Goal: Task Accomplishment & Management: Complete application form

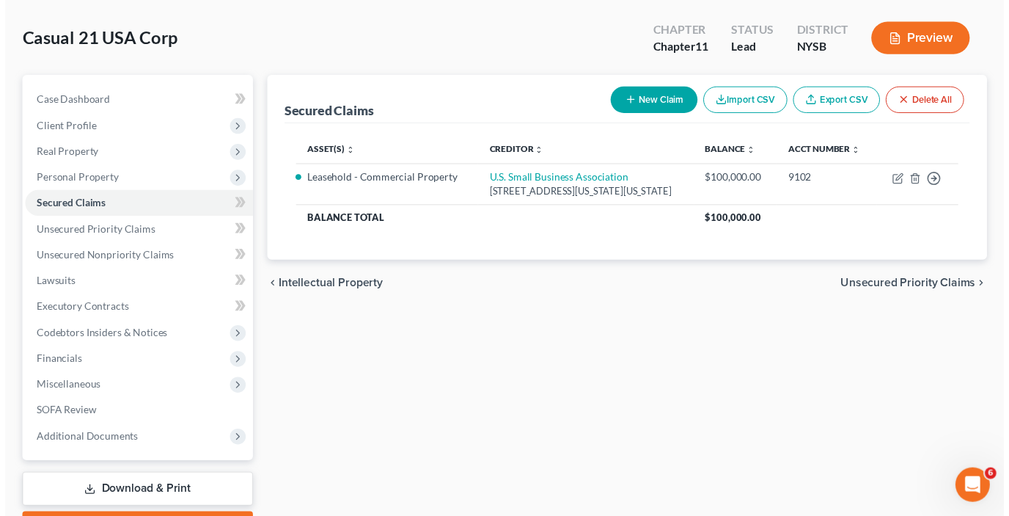
scroll to position [67, 0]
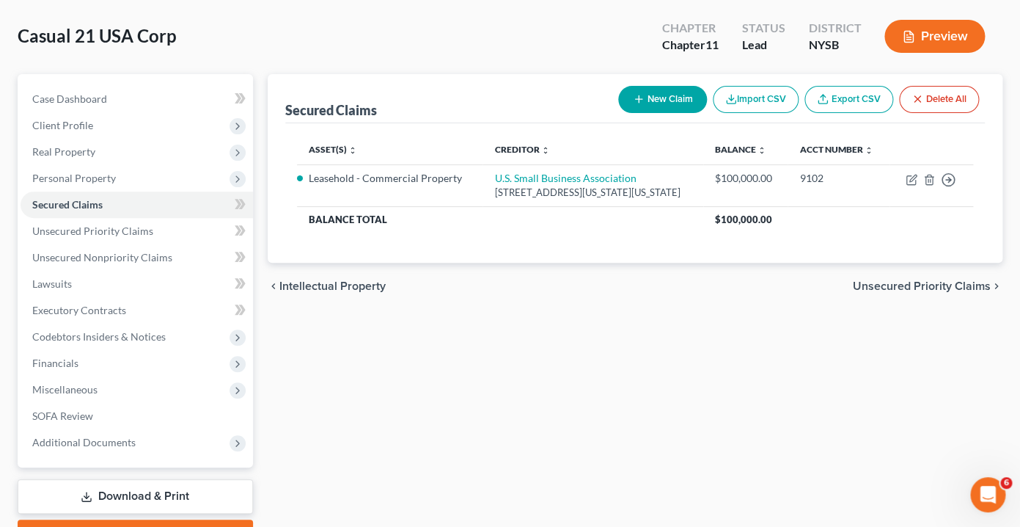
click at [661, 96] on button "New Claim" at bounding box center [662, 99] width 89 height 27
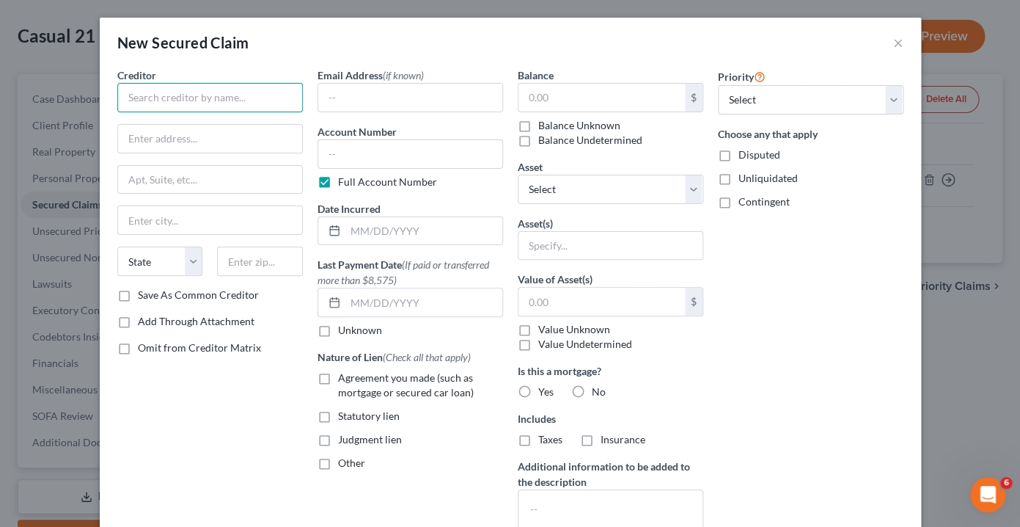
click at [222, 102] on input "text" at bounding box center [210, 97] width 186 height 29
type input "Parkview Advance LLC"
click at [138, 295] on label "Save As Common Creditor" at bounding box center [198, 295] width 121 height 15
click at [144, 295] on input "Save As Common Creditor" at bounding box center [149, 293] width 10 height 10
checkbox input "true"
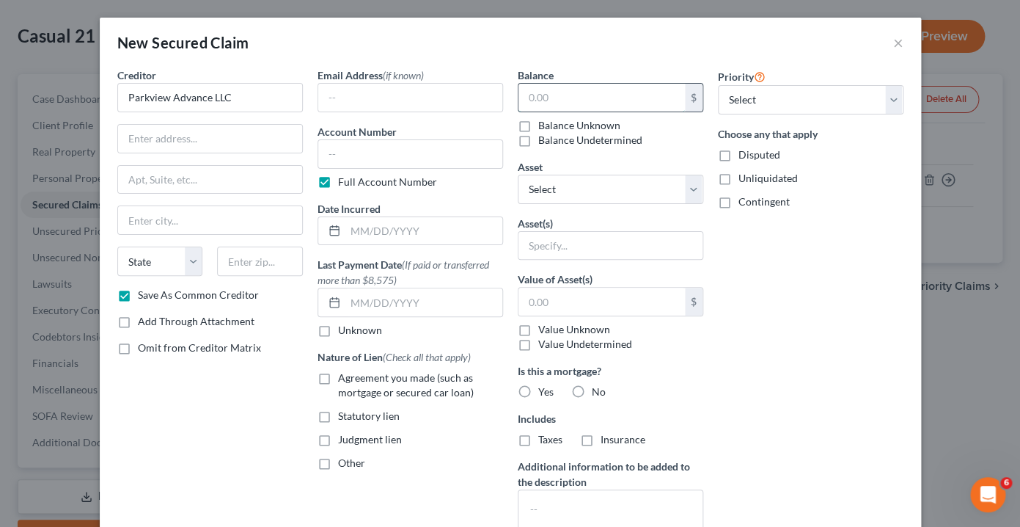
click at [538, 95] on input "text" at bounding box center [602, 98] width 167 height 28
type input "147,700"
click at [504, 240] on div "Email Address (if known) Account Number Full Account Number Date Incurred Last …" at bounding box center [410, 342] width 200 height 551
click at [538, 347] on label "Value Undetermined" at bounding box center [585, 344] width 94 height 15
click at [544, 346] on input "Value Undetermined" at bounding box center [549, 342] width 10 height 10
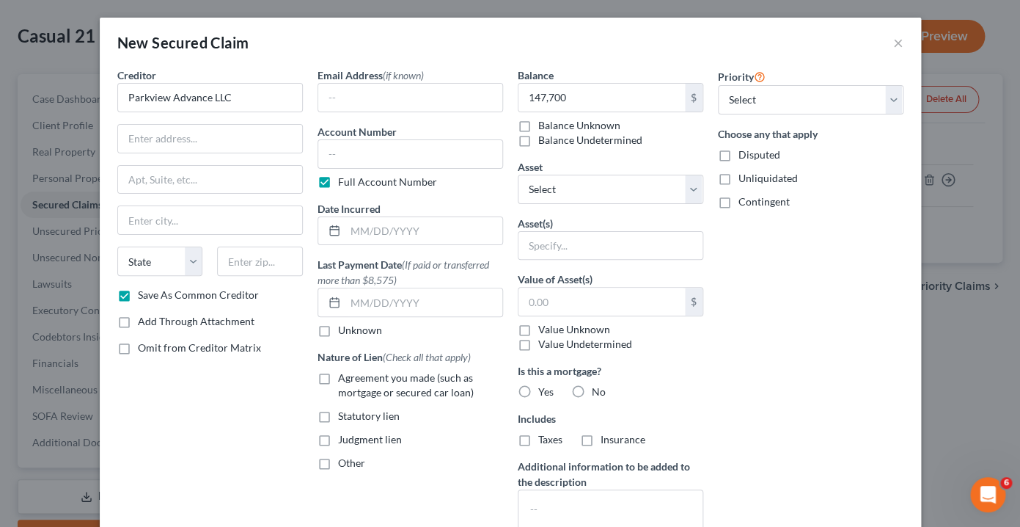
checkbox input "true"
type input "0.00"
click at [338, 379] on label "Agreement you made (such as mortgage or secured car loan)" at bounding box center [420, 384] width 165 height 29
click at [344, 379] on input "Agreement you made (such as mortgage or secured car loan)" at bounding box center [349, 375] width 10 height 10
checkbox input "true"
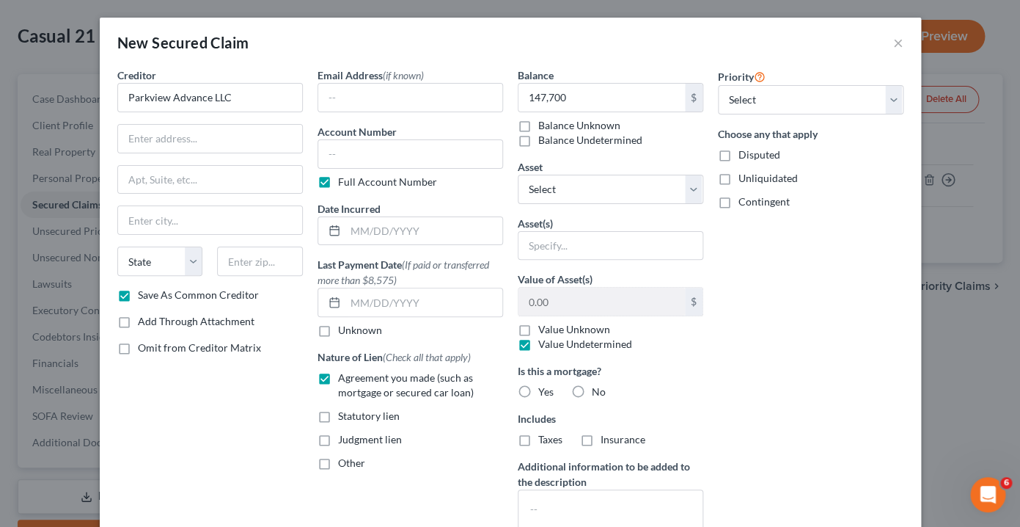
click at [338, 463] on label "Other" at bounding box center [351, 463] width 27 height 15
click at [344, 463] on input "Other" at bounding box center [349, 461] width 10 height 10
checkbox input "true"
click at [336, 495] on input "text" at bounding box center [410, 497] width 184 height 28
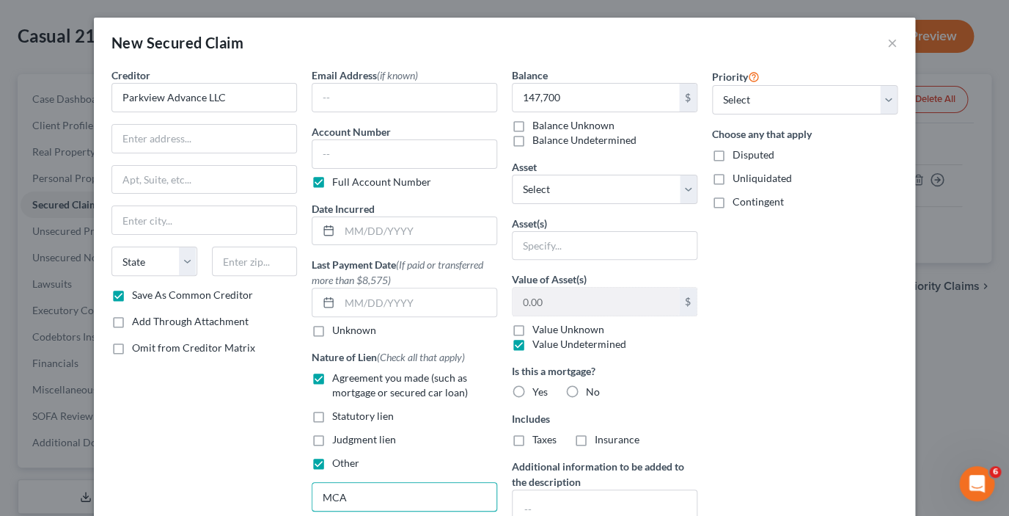
type input "MCA"
click at [586, 389] on label "No" at bounding box center [593, 391] width 14 height 15
click at [592, 389] on input "No" at bounding box center [597, 389] width 10 height 10
radio input "true"
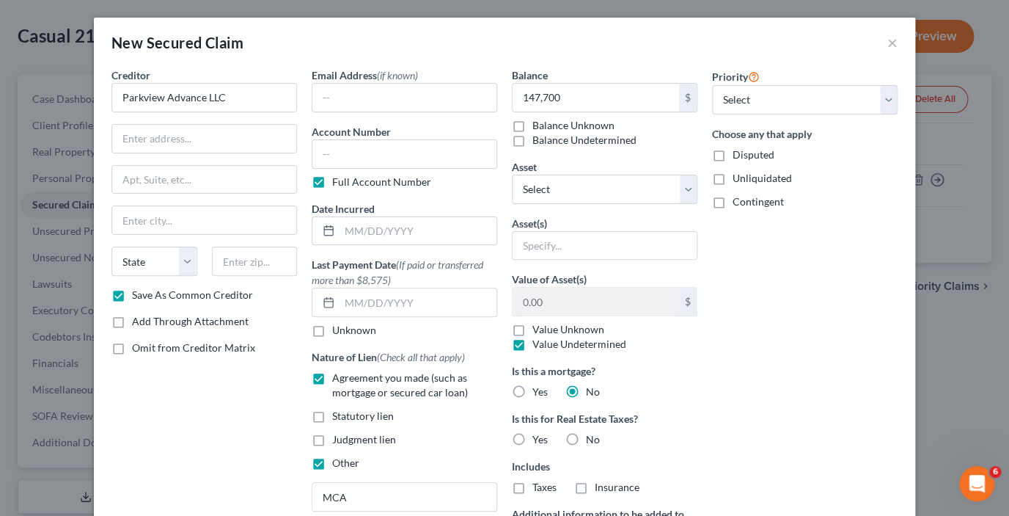
click at [586, 437] on label "No" at bounding box center [593, 439] width 14 height 15
click at [592, 437] on input "No" at bounding box center [597, 437] width 10 height 10
radio input "true"
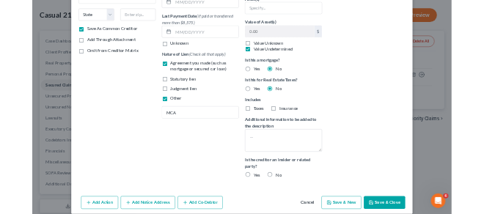
scroll to position [243, 0]
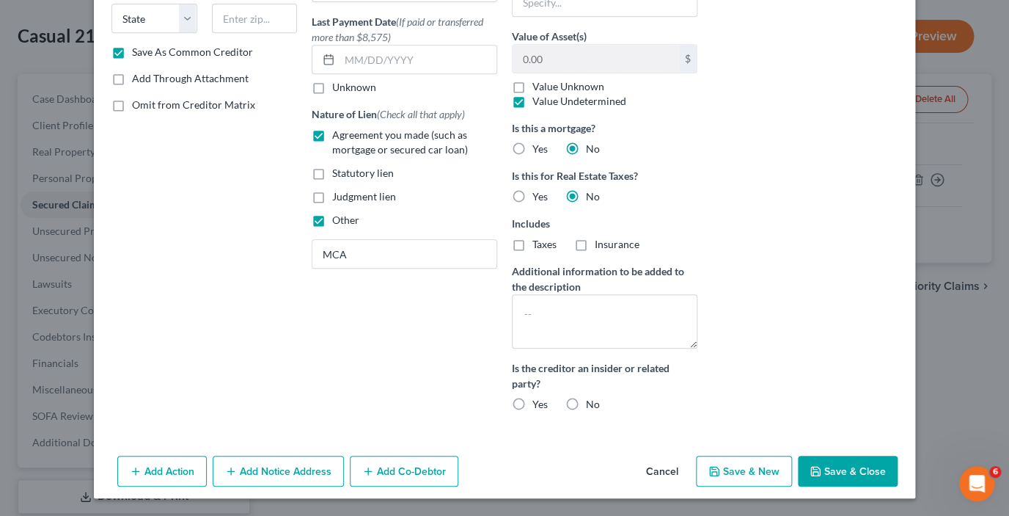
click at [586, 404] on label "No" at bounding box center [593, 404] width 14 height 15
click at [592, 404] on input "No" at bounding box center [597, 402] width 10 height 10
radio input "true"
click at [183, 472] on button "Add Action" at bounding box center [162, 471] width 90 height 31
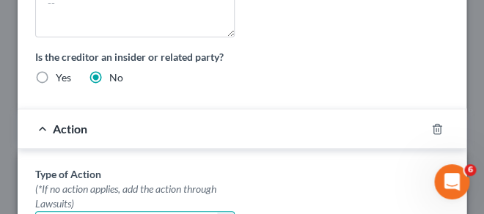
scroll to position [1012, 0]
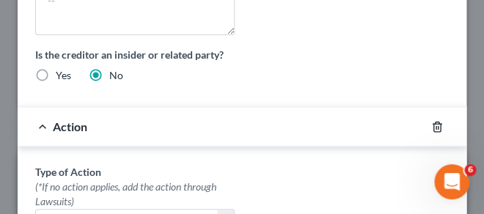
click at [439, 126] on icon "button" at bounding box center [437, 127] width 12 height 12
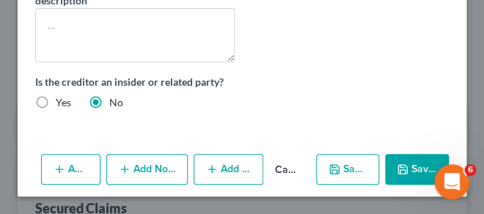
scroll to position [985, 0]
click at [404, 172] on icon "button" at bounding box center [403, 170] width 12 height 12
checkbox input "false"
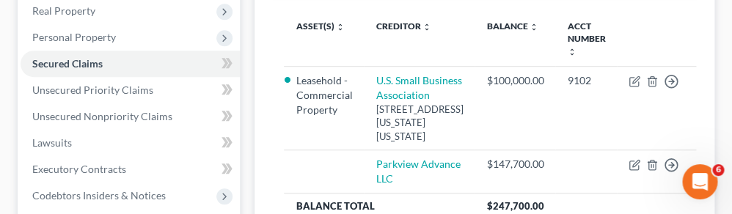
scroll to position [237, 0]
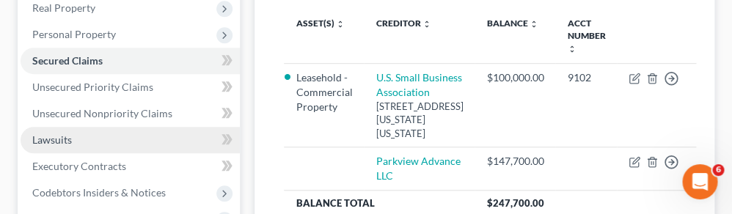
click at [103, 144] on link "Lawsuits" at bounding box center [130, 140] width 219 height 26
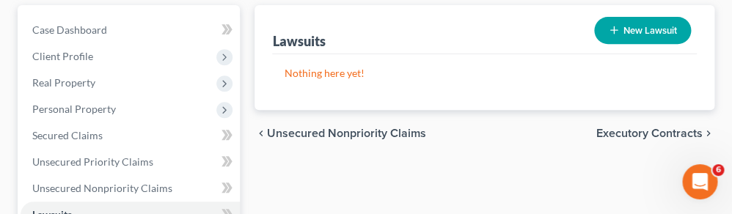
scroll to position [144, 0]
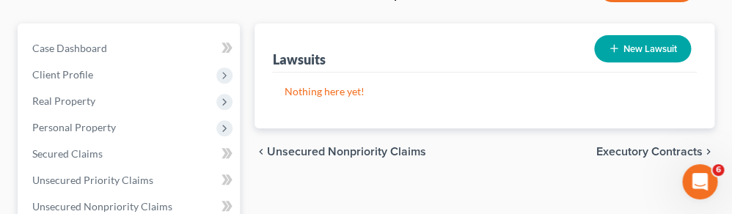
click at [630, 40] on button "New Lawsuit" at bounding box center [642, 48] width 97 height 27
select select "0"
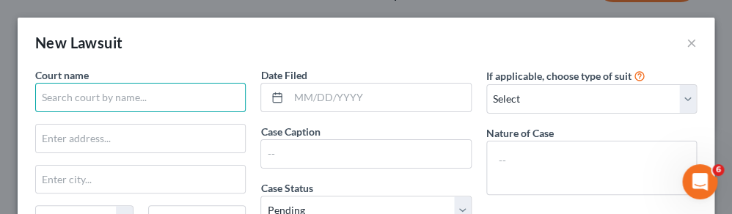
click at [157, 102] on input "text" at bounding box center [140, 97] width 211 height 29
paste input "Orange County Supreme Court"
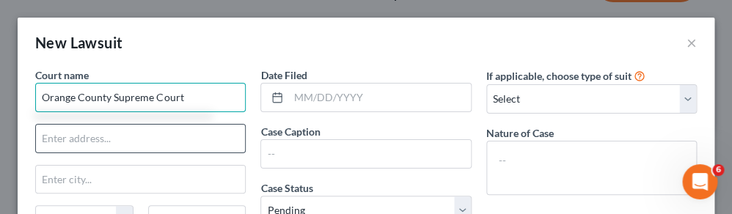
type input "Orange County Supreme Court"
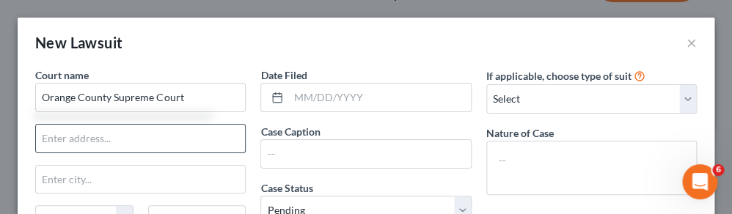
click at [142, 136] on input "text" at bounding box center [140, 139] width 209 height 28
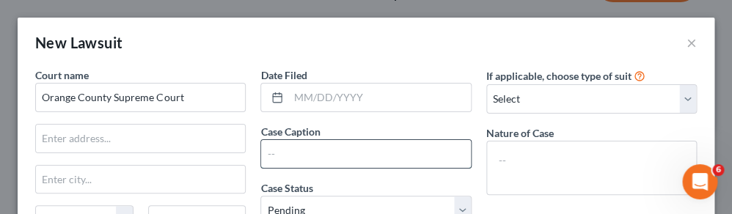
click at [329, 154] on input "text" at bounding box center [365, 154] width 209 height 28
paste input "PARKVIEW ADVANCE LLC v. CASUAL 21 USA CORP et al"
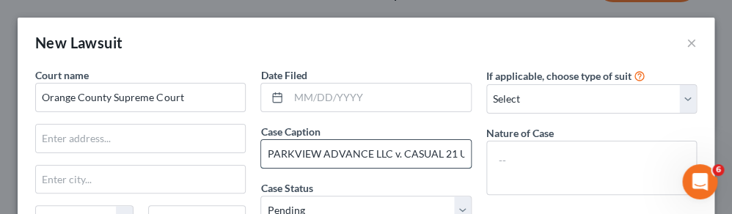
scroll to position [0, 62]
type input "PARKVIEW ADVANCE LLC v. CASUAL 21 USA CORP et al"
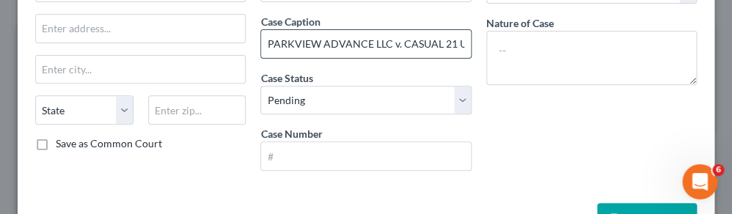
scroll to position [116, 0]
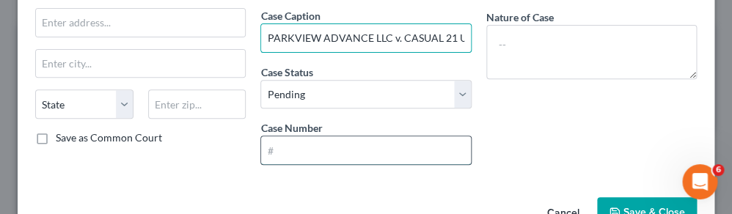
click at [283, 150] on input "text" at bounding box center [365, 150] width 209 height 28
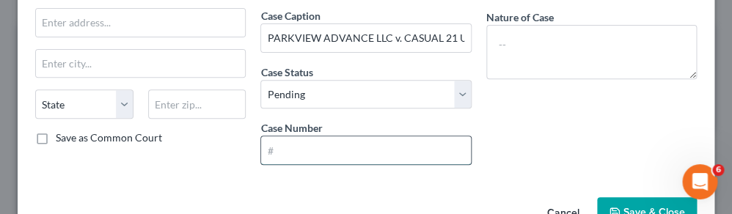
paste input "EF006539-2025"
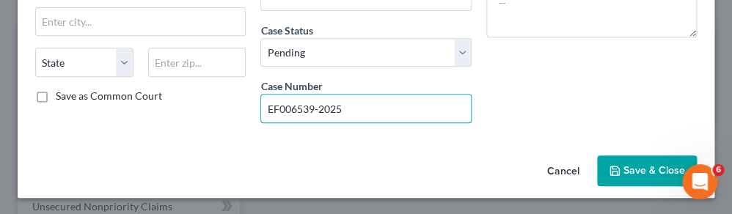
scroll to position [0, 0]
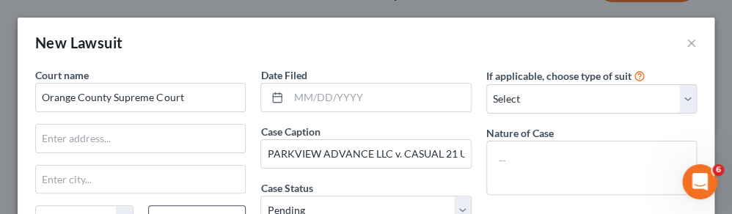
type input "EF006539-2025"
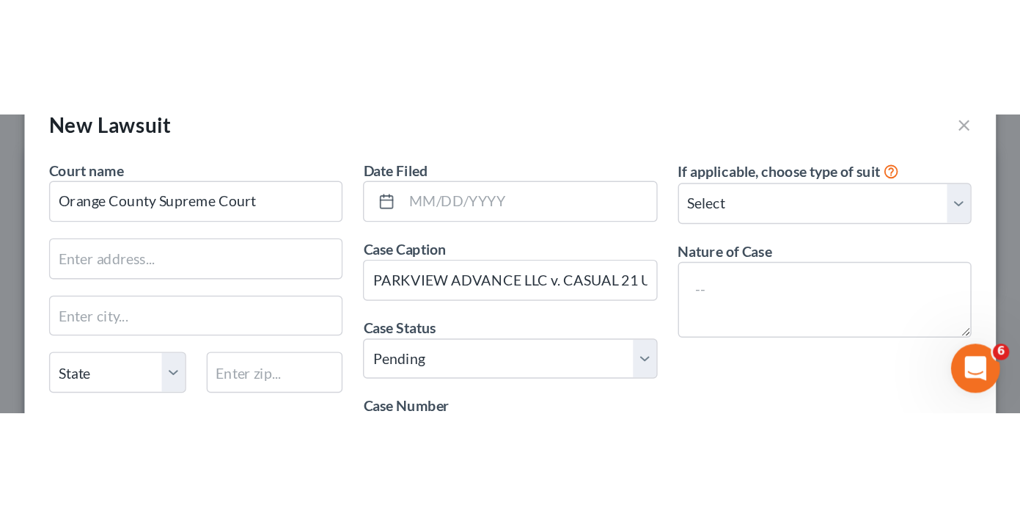
scroll to position [37, 0]
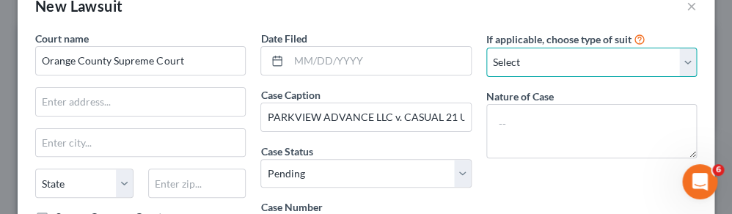
select select "3"
click option "Other" at bounding box center [0, 0] width 0 height 0
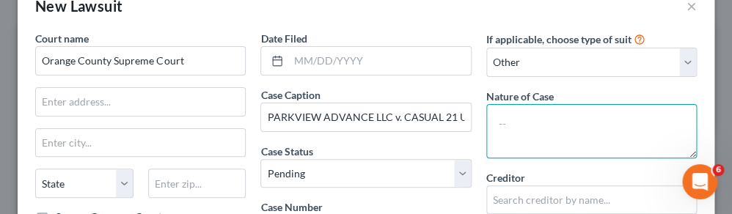
click at [516, 126] on textarea at bounding box center [591, 131] width 211 height 54
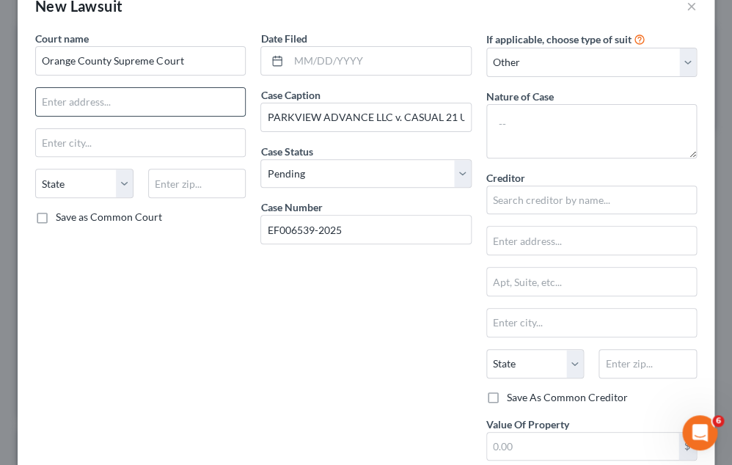
click at [70, 98] on input "text" at bounding box center [140, 102] width 209 height 28
paste input "[STREET_ADDRESS]"
type input "[STREET_ADDRESS]"
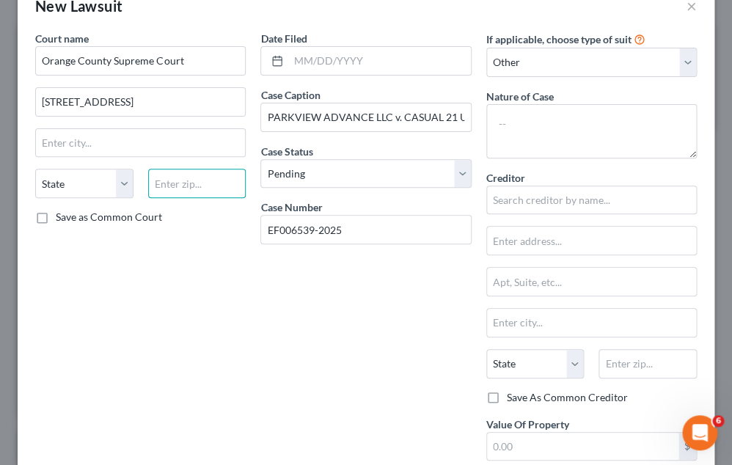
click at [172, 182] on input "text" at bounding box center [197, 183] width 98 height 29
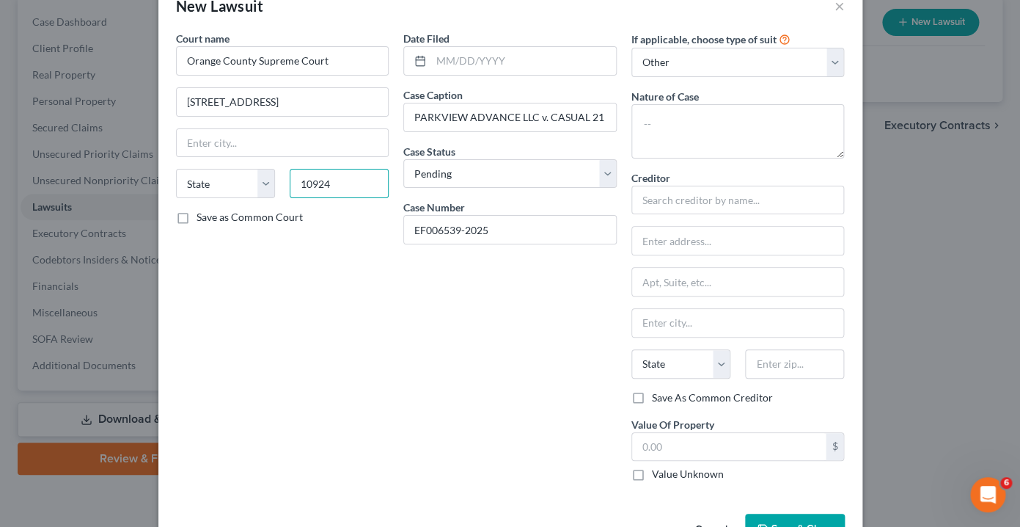
type input "10924"
click at [293, 358] on div "Court name * Orange County Supreme Court [GEOGRAPHIC_DATA] [US_STATE] AK AR AZ …" at bounding box center [283, 262] width 228 height 462
type input "Goshen"
select select "35"
click at [197, 224] on label "Save as Common Court" at bounding box center [250, 217] width 106 height 15
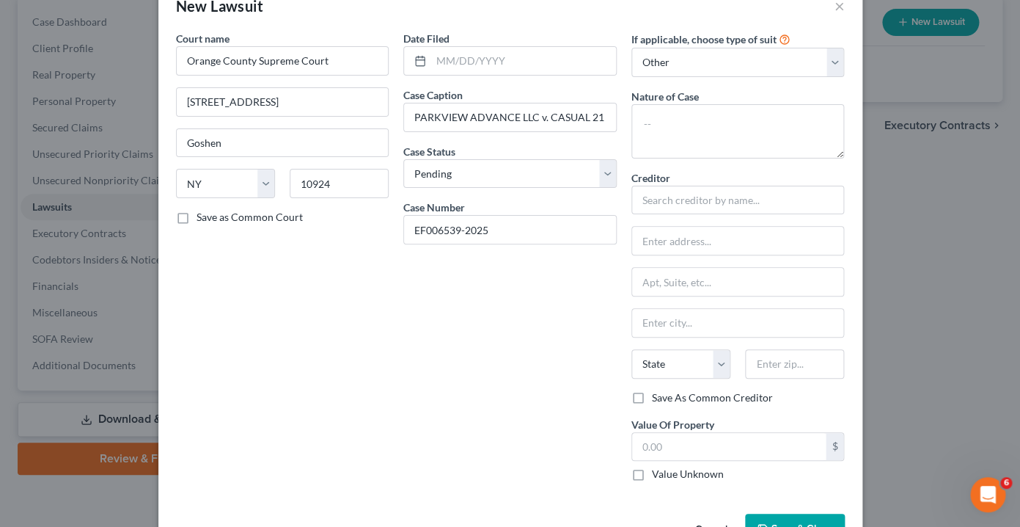
click at [202, 219] on input "Save as Common Court" at bounding box center [207, 215] width 10 height 10
checkbox input "true"
click at [952, 197] on div "New Lawsuit × Court name * Orange County Supreme Court [GEOGRAPHIC_DATA] [US_ST…" at bounding box center [510, 263] width 1020 height 527
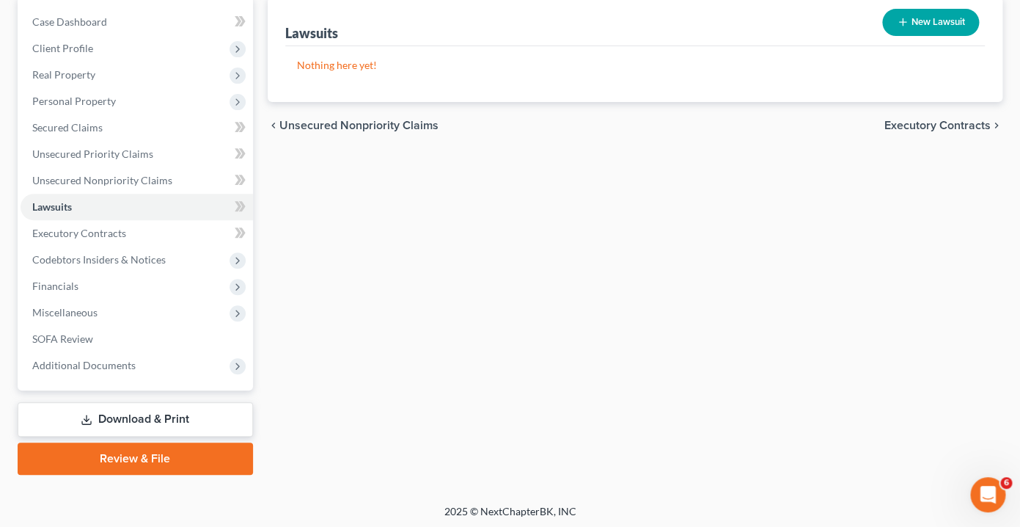
click at [928, 17] on button "New Lawsuit" at bounding box center [931, 22] width 97 height 27
select select "0"
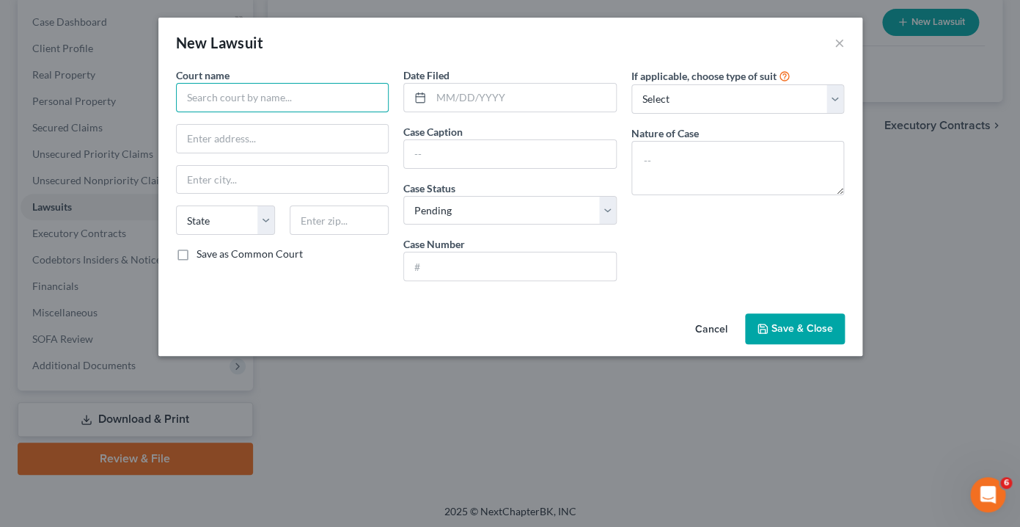
click at [308, 98] on input "text" at bounding box center [282, 97] width 213 height 29
type input "Orange County Supreme Court"
click at [256, 139] on input "text" at bounding box center [283, 139] width 212 height 28
paste input "[STREET_ADDRESS]"
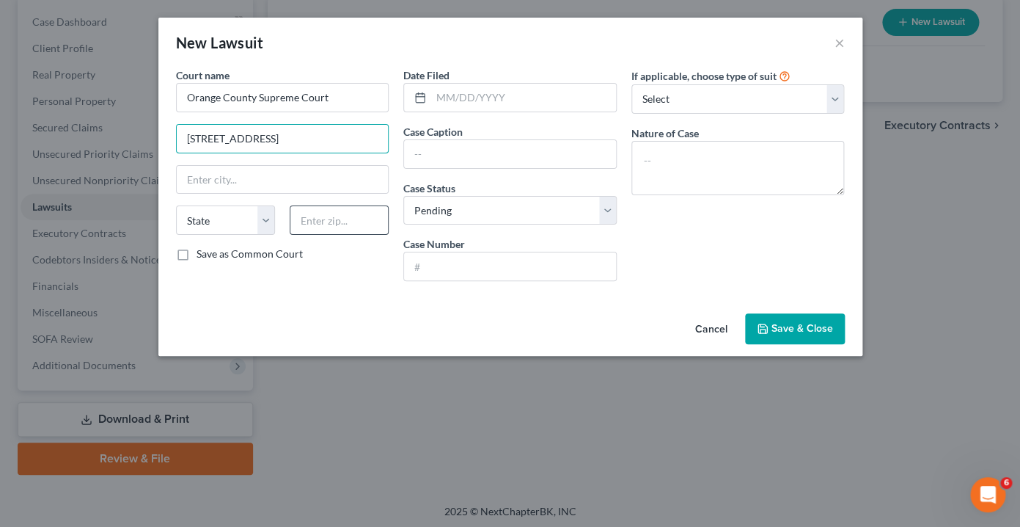
type input "[STREET_ADDRESS]"
click at [313, 217] on input "text" at bounding box center [339, 219] width 99 height 29
type input "10924"
type input "Goshen"
select select "35"
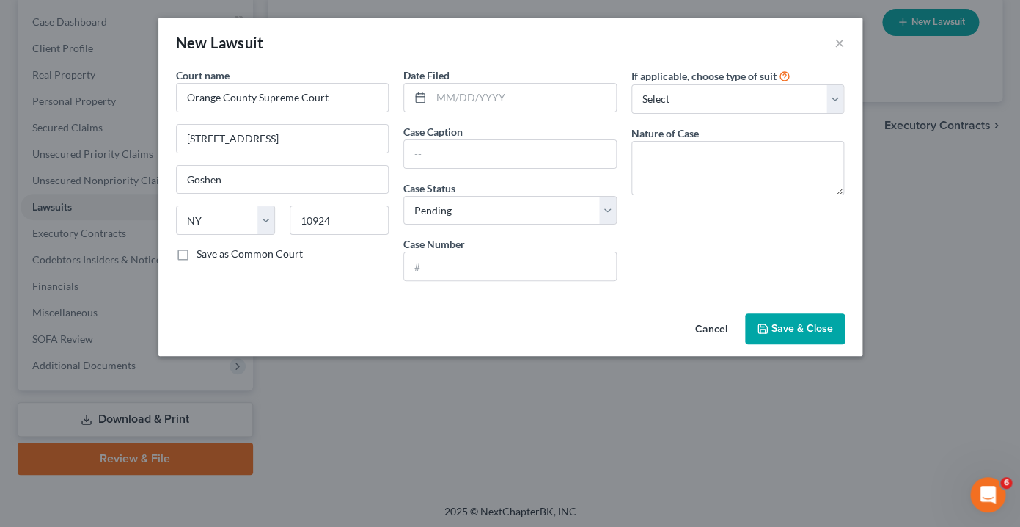
click at [358, 266] on div "Court name * Orange County Supreme Court [GEOGRAPHIC_DATA] [US_STATE] AK AR AZ …" at bounding box center [283, 179] width 228 height 225
click at [197, 255] on label "Save as Common Court" at bounding box center [250, 254] width 106 height 15
click at [202, 255] on input "Save as Common Court" at bounding box center [207, 252] width 10 height 10
checkbox input "true"
click at [437, 156] on input "text" at bounding box center [510, 154] width 212 height 28
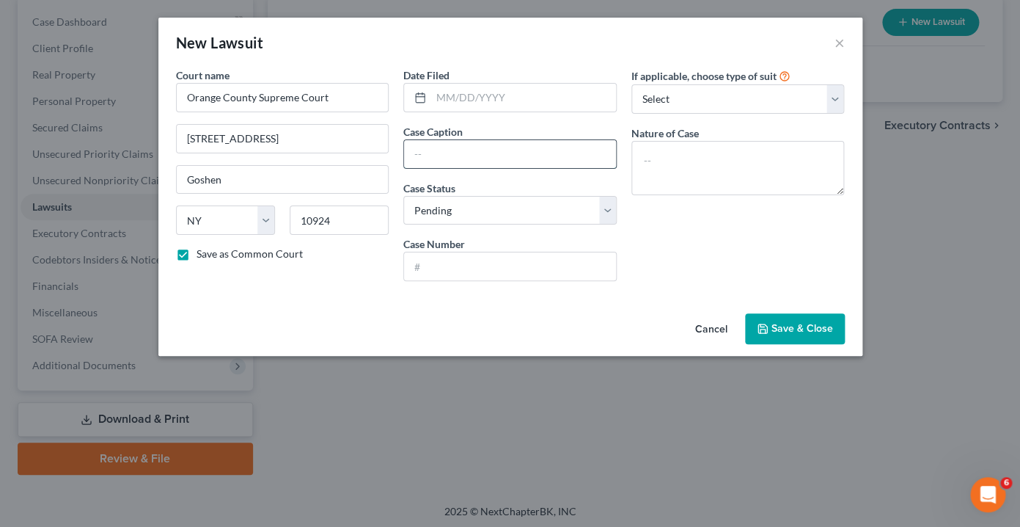
paste input "PARKVIEW ADVANCE LLC v. CASUAL 21 USA CORP et al"
type input "PARKVIEW ADVANCE LLC v. CASUAL 21 USA CORP et al"
click at [447, 268] on input "text" at bounding box center [510, 266] width 212 height 28
paste input "EF006539-2025"
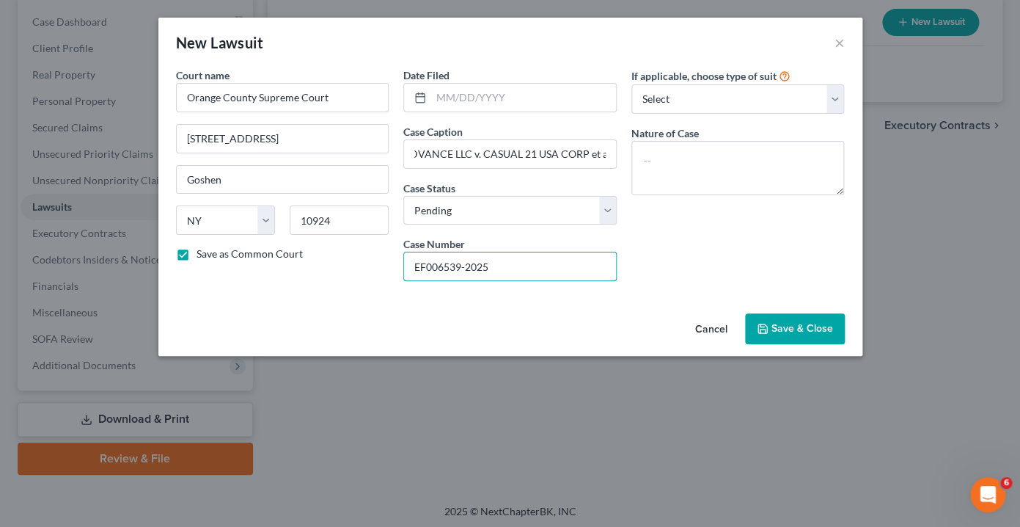
type input "EF006539-2025"
click at [793, 326] on span "Save & Close" at bounding box center [803, 328] width 62 height 12
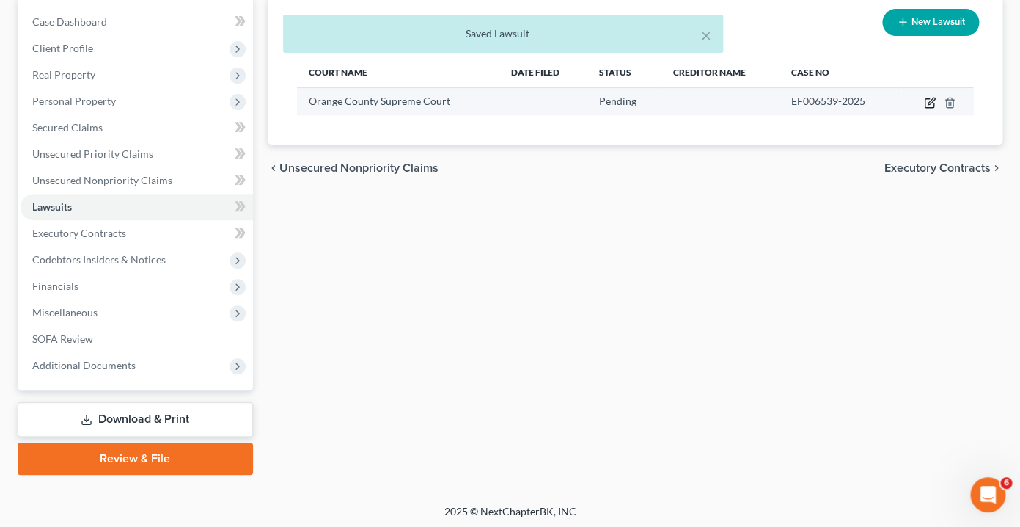
click at [930, 102] on icon "button" at bounding box center [931, 101] width 7 height 7
select select "35"
select select "0"
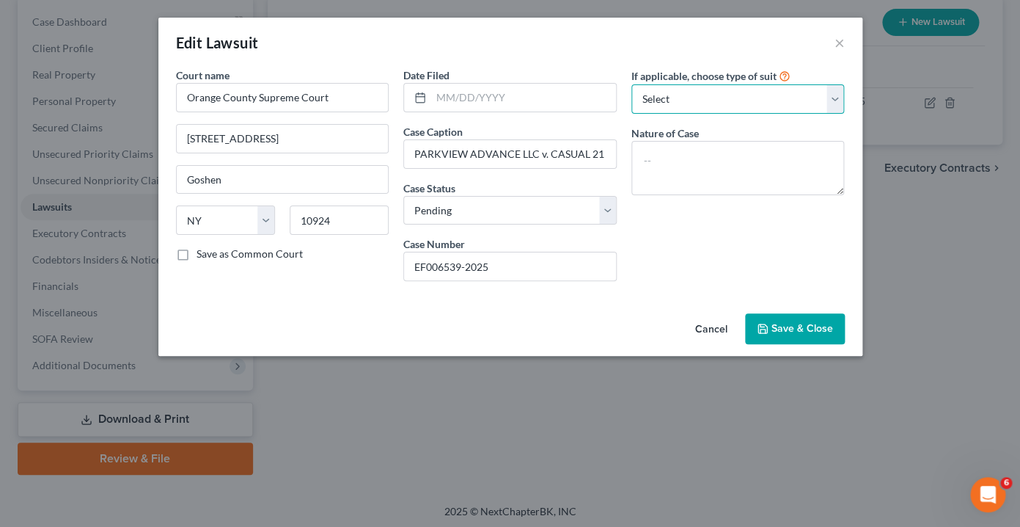
select select "3"
click option "Other" at bounding box center [0, 0] width 0 height 0
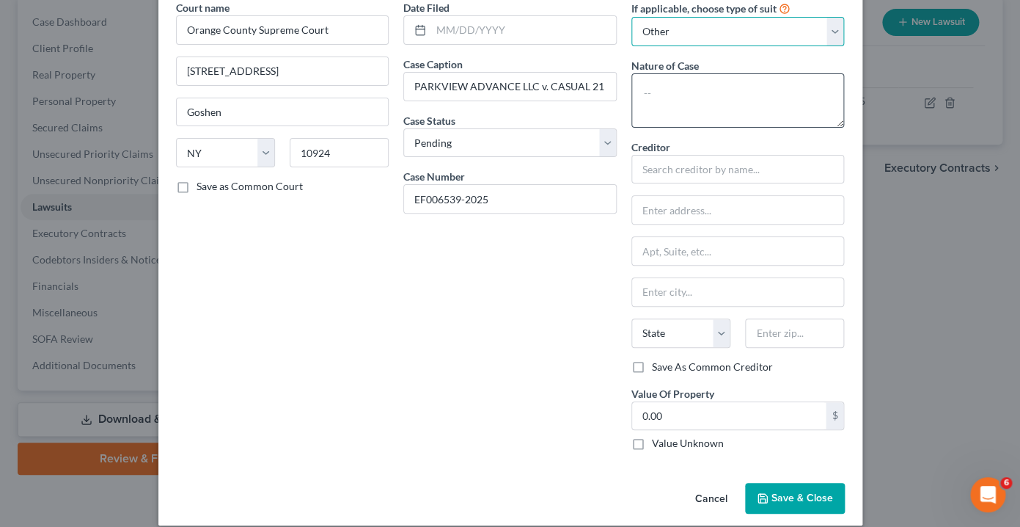
scroll to position [66, 0]
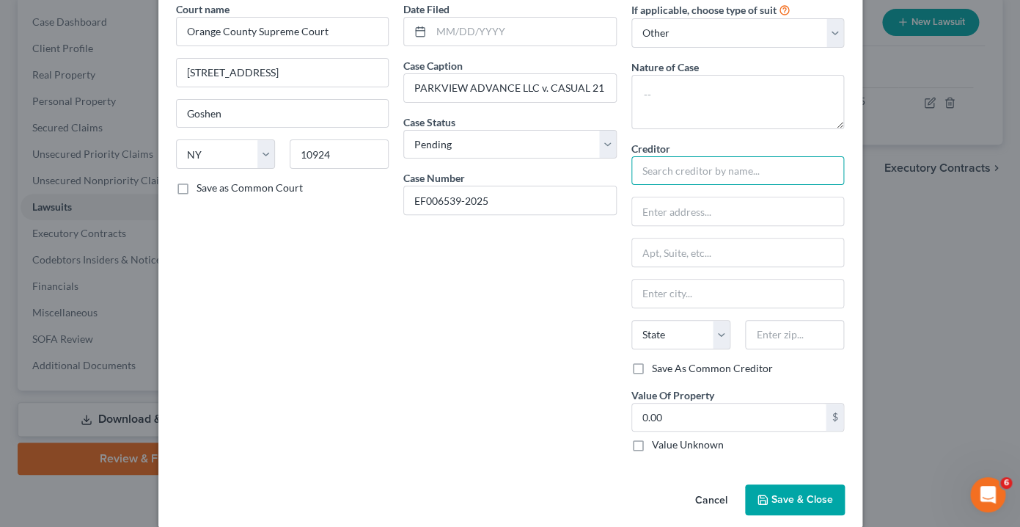
click at [652, 177] on input "text" at bounding box center [738, 170] width 213 height 29
paste input "PARKVIEW ADVANCE LLC"
type input "PARKVIEW ADVANCE LLC"
click at [654, 214] on input "text" at bounding box center [738, 211] width 212 height 28
paste input "[PERSON_NAME], Esq."
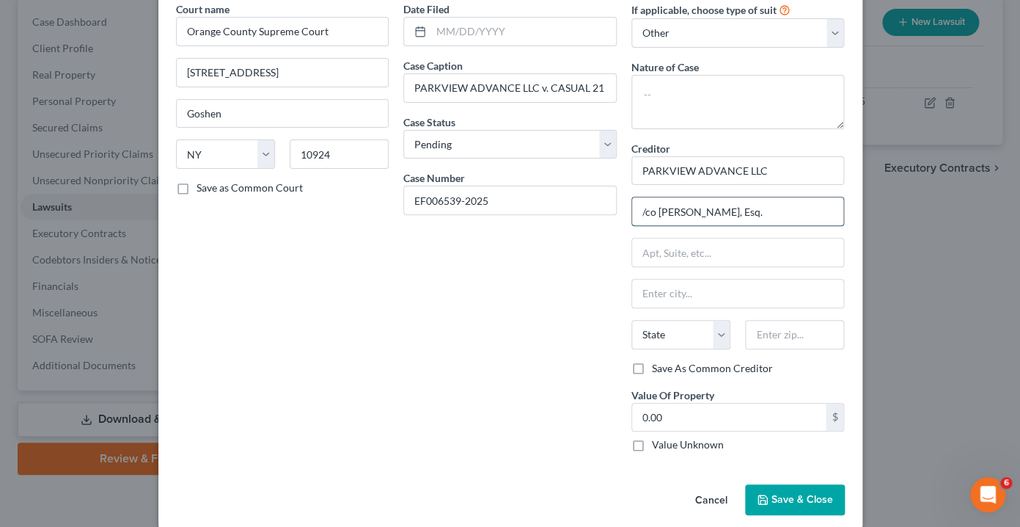
drag, startPoint x: 744, startPoint y: 213, endPoint x: 592, endPoint y: 204, distance: 152.1
click at [632, 204] on input "/co [PERSON_NAME], Esq." at bounding box center [738, 211] width 212 height 28
drag, startPoint x: 748, startPoint y: 208, endPoint x: 612, endPoint y: 205, distance: 136.5
click at [632, 205] on input "/co [PERSON_NAME], Esq." at bounding box center [738, 211] width 212 height 28
paste input "[STREET_ADDRESS]"
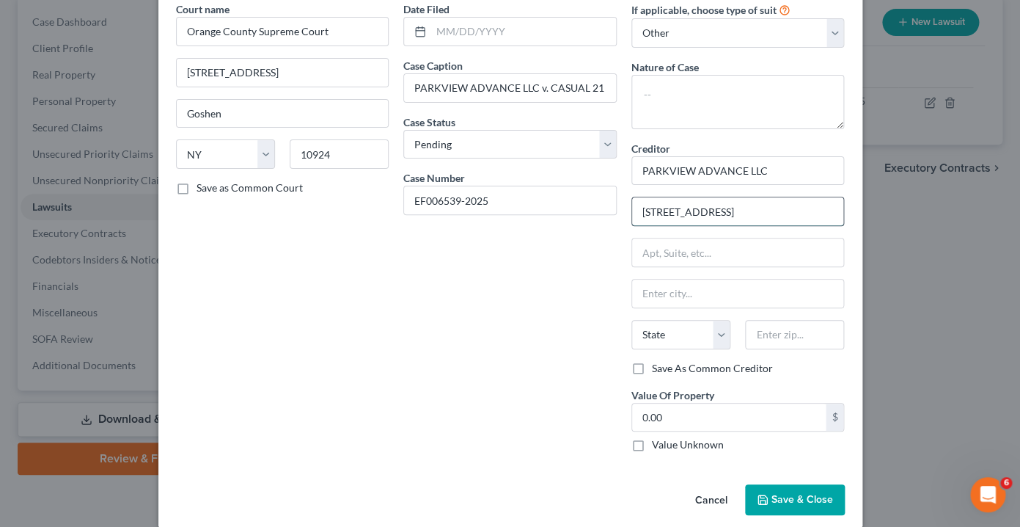
click at [643, 208] on input "[STREET_ADDRESS]" at bounding box center [738, 211] width 212 height 28
type input "c/o [STREET_ADDRESS]"
click at [651, 249] on input "text" at bounding box center [738, 252] width 212 height 28
click at [668, 252] on input "text" at bounding box center [738, 252] width 212 height 28
paste input "[PERSON_NAME], Esq."
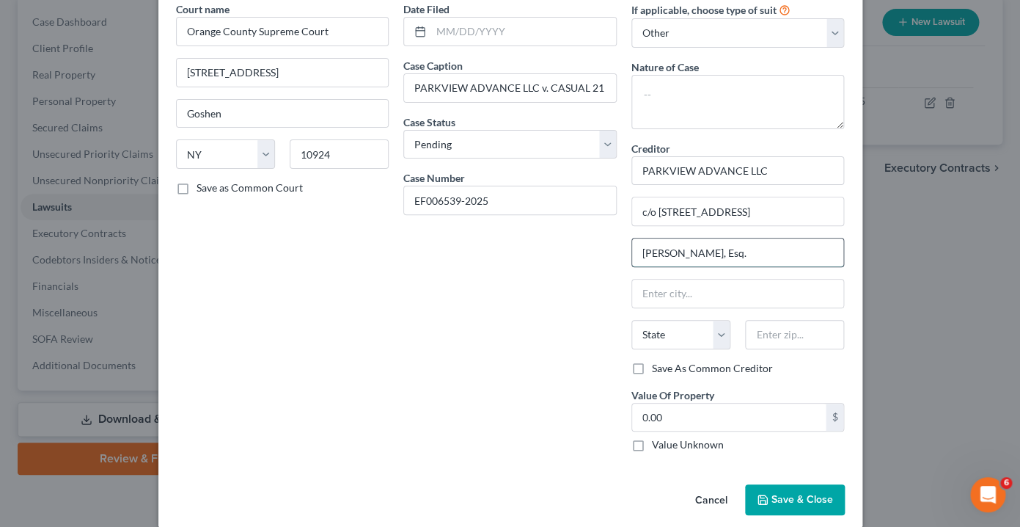
scroll to position [84, 0]
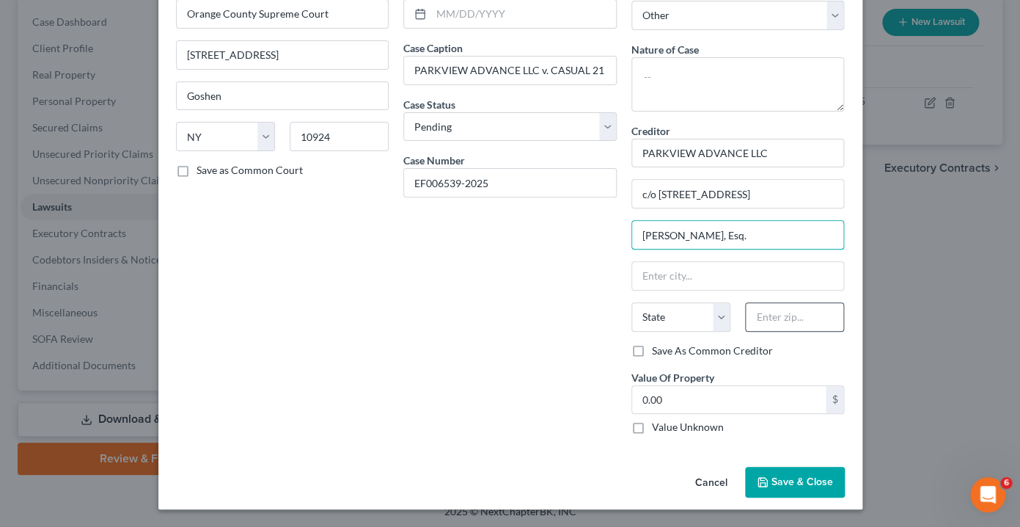
type input "[PERSON_NAME], Esq."
click at [784, 323] on input "text" at bounding box center [794, 316] width 99 height 29
type input "10016"
click at [839, 356] on div "Save As Common Creditor" at bounding box center [738, 350] width 213 height 15
type input "[US_STATE]"
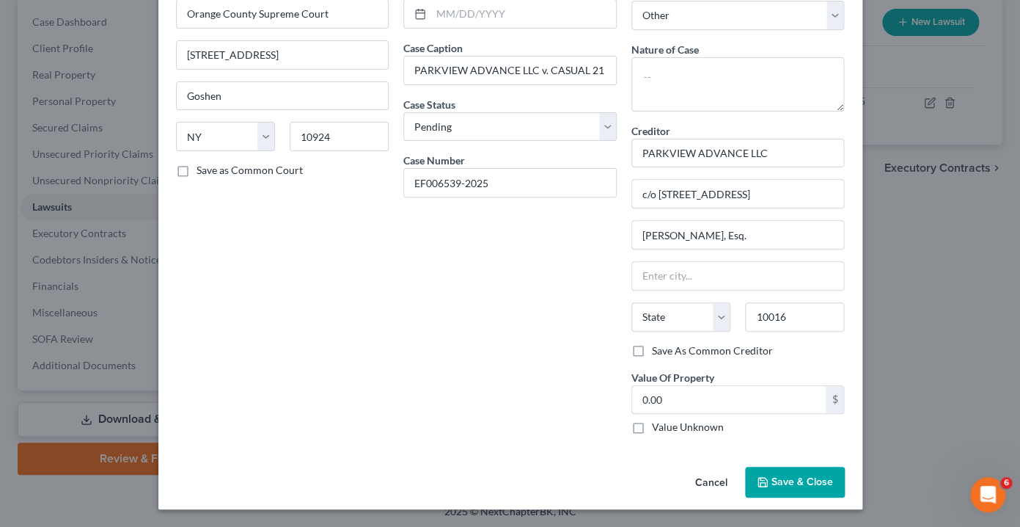
select select "35"
click at [652, 349] on label "Save As Common Creditor" at bounding box center [712, 350] width 121 height 15
click at [658, 349] on input "Save As Common Creditor" at bounding box center [663, 348] width 10 height 10
checkbox input "true"
click at [652, 429] on label "Value Unknown" at bounding box center [688, 427] width 72 height 15
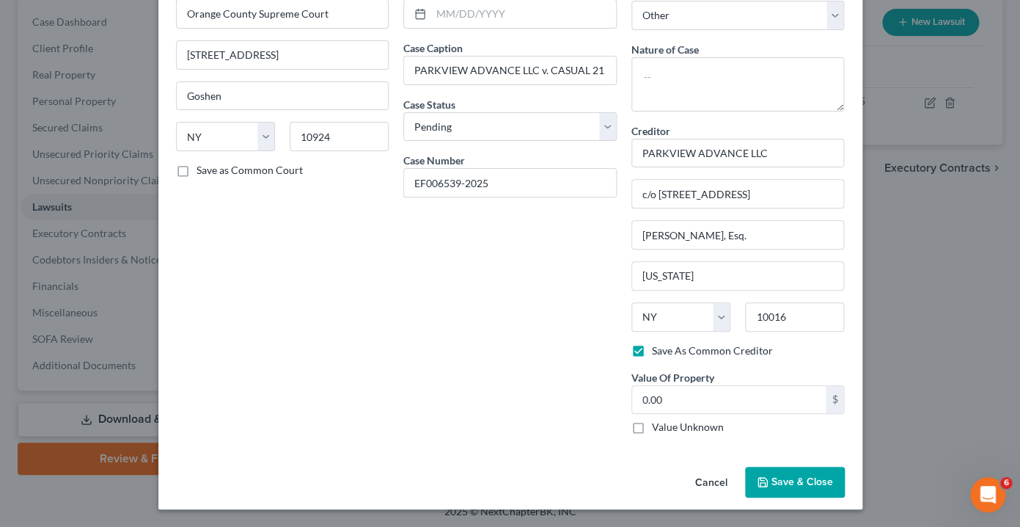
click at [658, 429] on input "Value Unknown" at bounding box center [663, 425] width 10 height 10
checkbox input "true"
click at [782, 479] on span "Save & Close" at bounding box center [803, 481] width 62 height 12
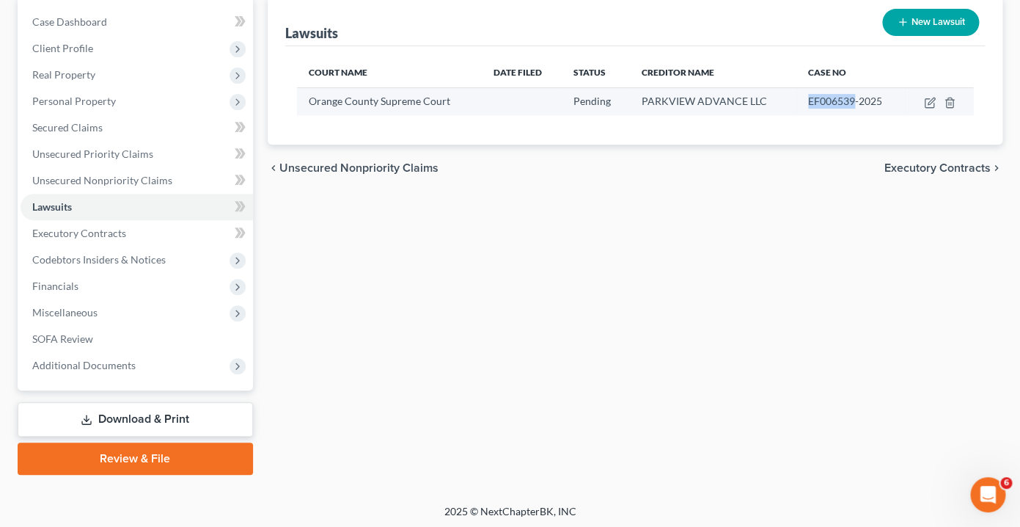
drag, startPoint x: 852, startPoint y: 101, endPoint x: 799, endPoint y: 101, distance: 53.6
click at [799, 101] on td "EF006539-2025" at bounding box center [851, 101] width 109 height 28
copy span "EF006539"
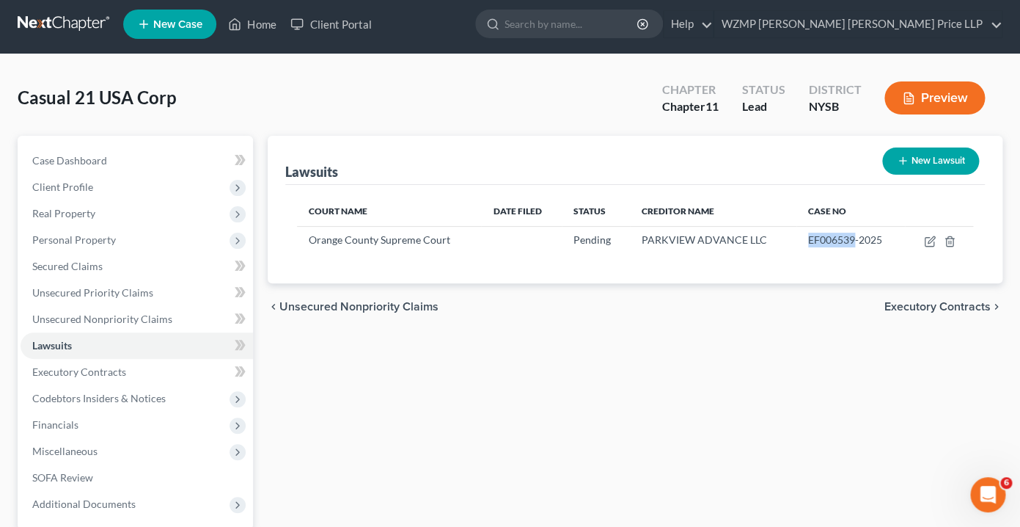
scroll to position [1, 0]
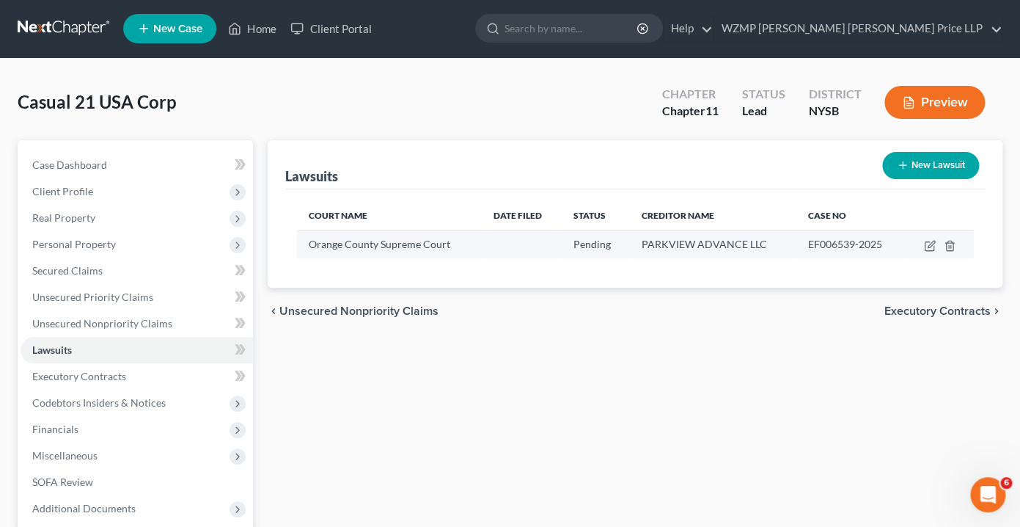
click at [815, 237] on div "EF006539-2025" at bounding box center [851, 244] width 86 height 15
drag, startPoint x: 808, startPoint y: 244, endPoint x: 898, endPoint y: 248, distance: 90.3
click at [898, 248] on td "EF006539-2025" at bounding box center [851, 244] width 109 height 28
copy span "EF006539-2025"
click at [930, 245] on icon "button" at bounding box center [930, 246] width 12 height 12
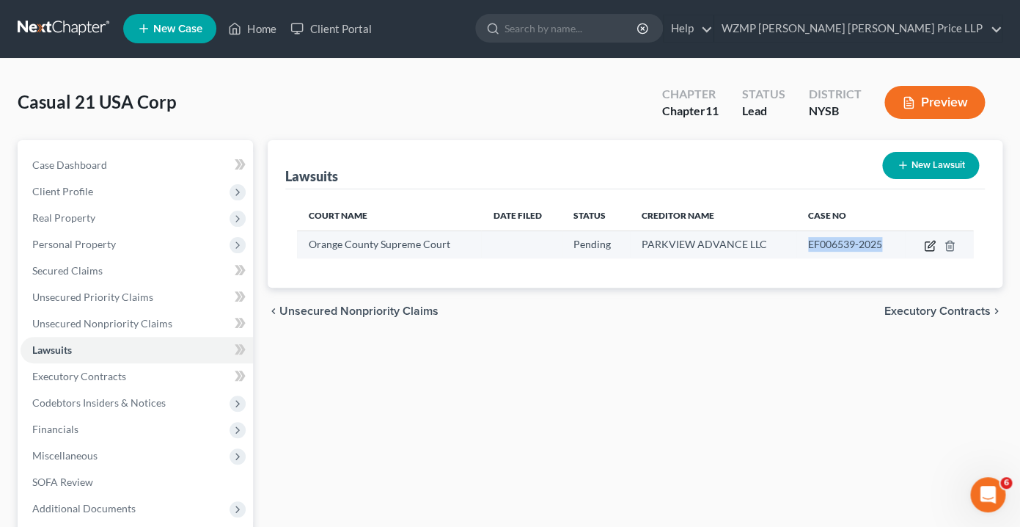
select select "35"
select select "0"
select select "3"
select select "35"
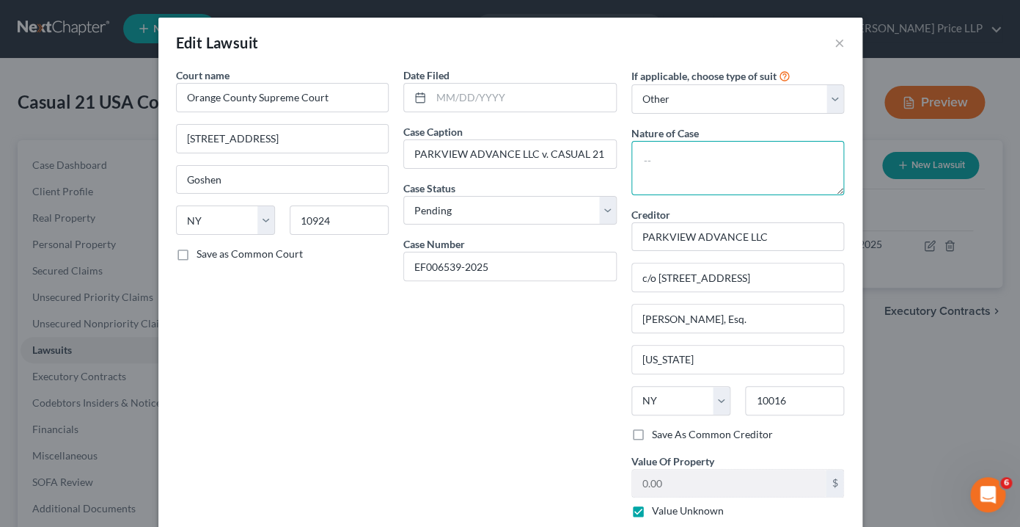
click at [653, 156] on textarea at bounding box center [738, 168] width 213 height 54
click at [450, 100] on input "text" at bounding box center [523, 98] width 185 height 28
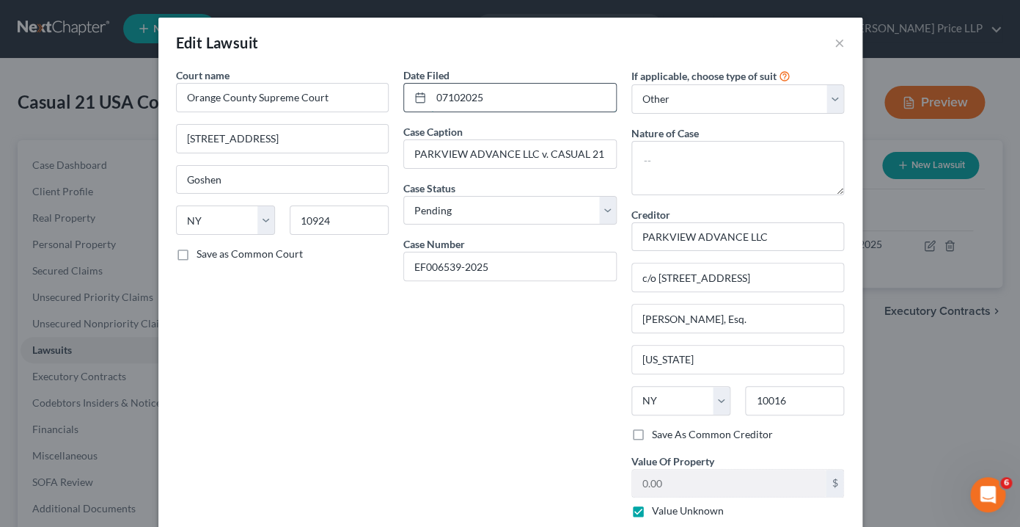
click at [449, 96] on input "07102025" at bounding box center [523, 98] width 185 height 28
click at [465, 97] on input "07/102025" at bounding box center [523, 98] width 185 height 28
click at [551, 94] on input "[DATE]" at bounding box center [523, 98] width 185 height 28
type input "[DATE]"
click at [729, 165] on textarea at bounding box center [738, 168] width 213 height 54
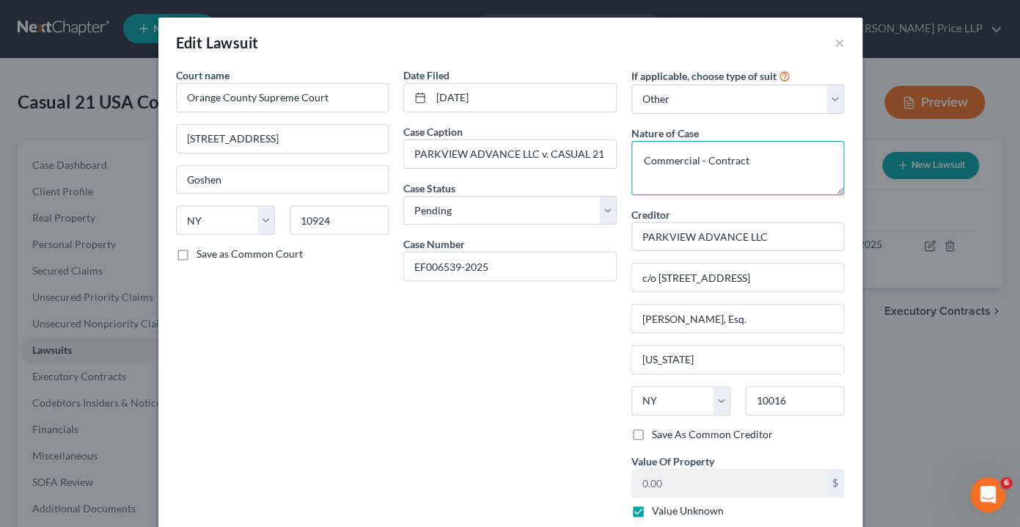
scroll to position [84, 0]
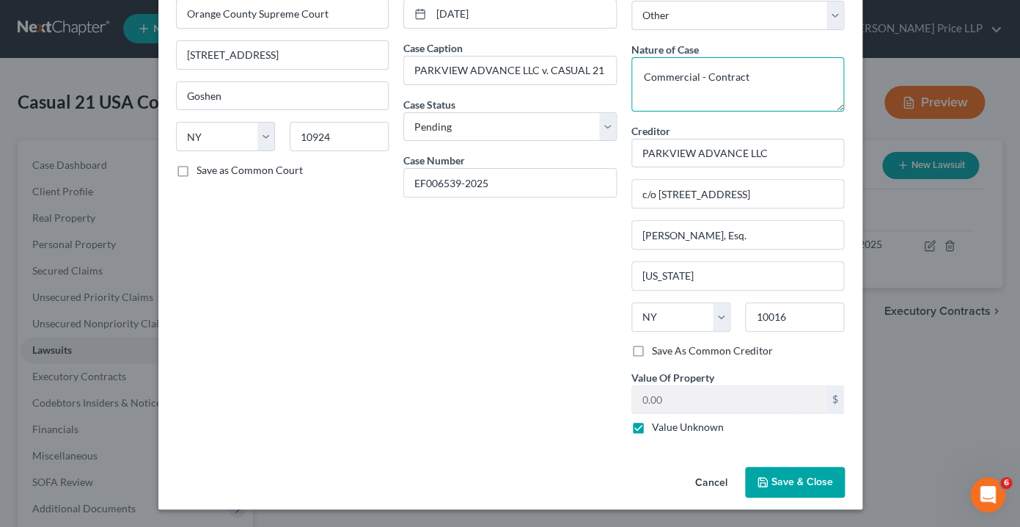
type textarea "Commercial - Contract"
click at [774, 475] on button "Save & Close" at bounding box center [795, 482] width 100 height 31
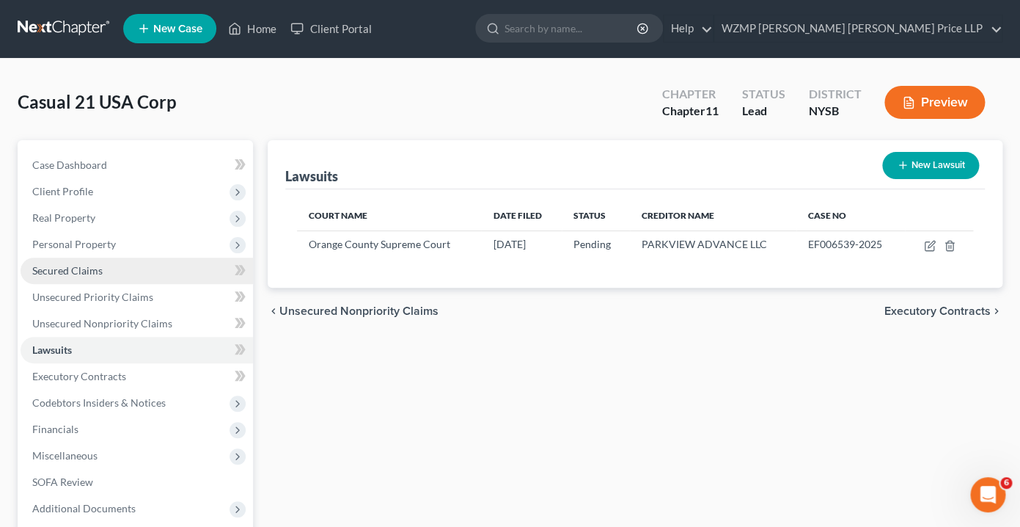
click at [96, 263] on link "Secured Claims" at bounding box center [137, 271] width 233 height 26
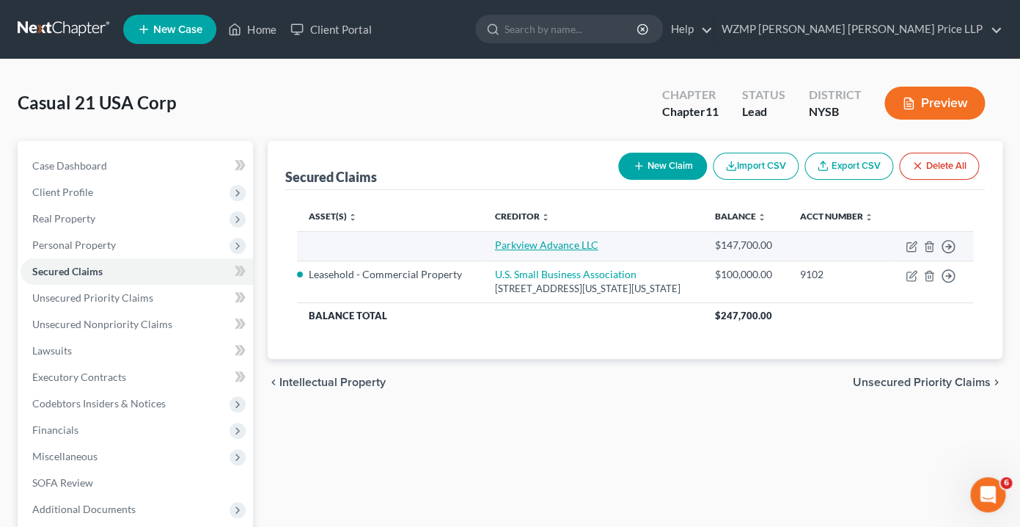
click at [525, 251] on link "Parkview Advance LLC" at bounding box center [545, 244] width 103 height 12
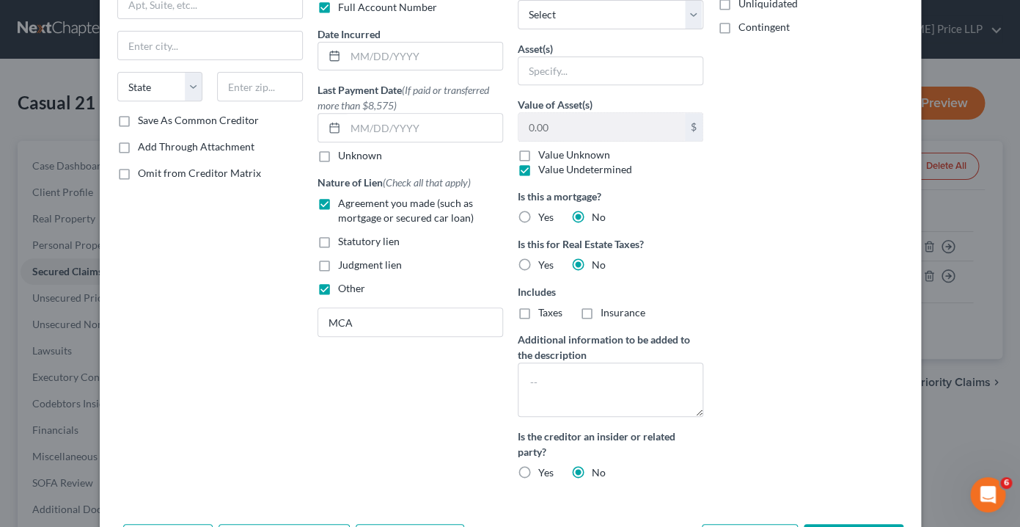
scroll to position [274, 0]
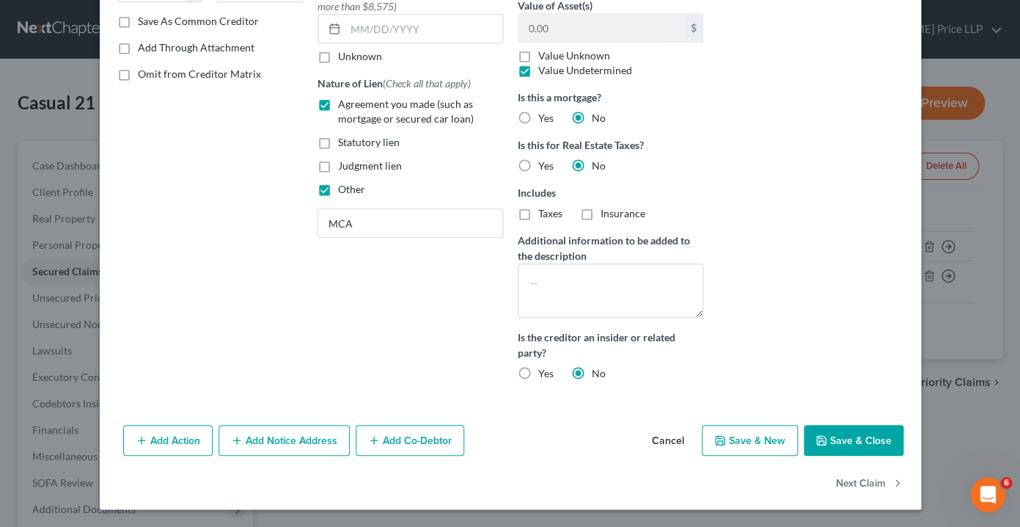
click at [426, 436] on button "Add Co-Debtor" at bounding box center [410, 440] width 109 height 31
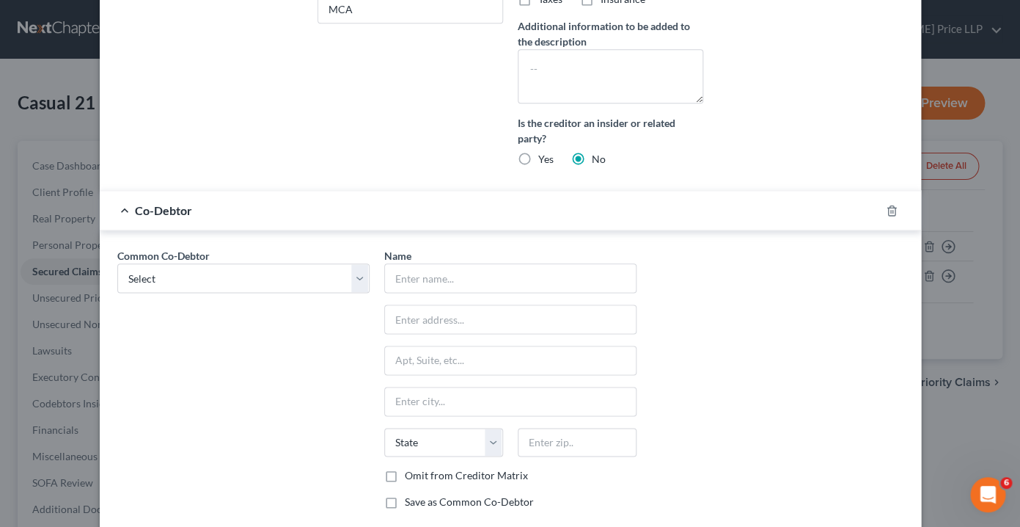
scroll to position [530, 0]
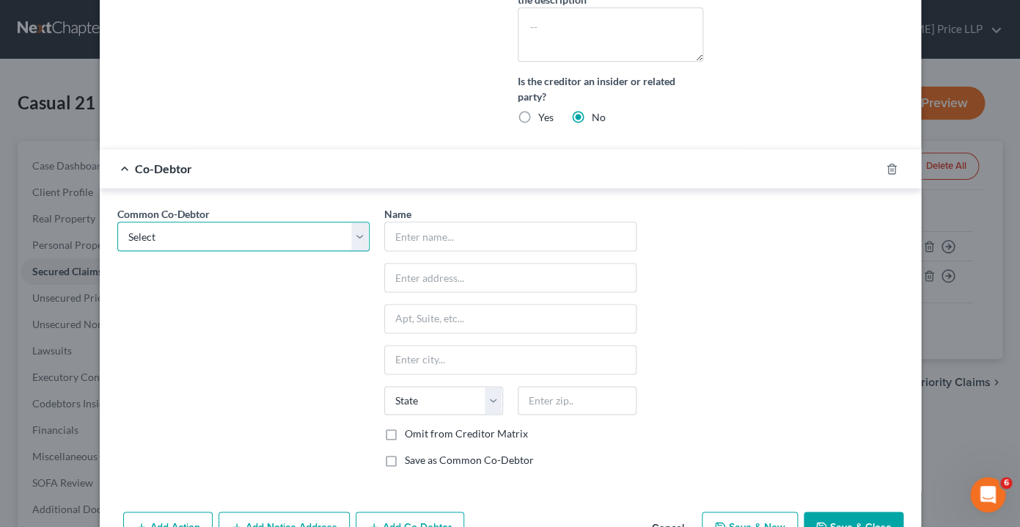
select select "0"
click option "[PERSON_NAME]" at bounding box center [0, 0] width 0 height 0
type input "[PERSON_NAME]"
type input "[STREET_ADDRESS]"
type input "Monroe"
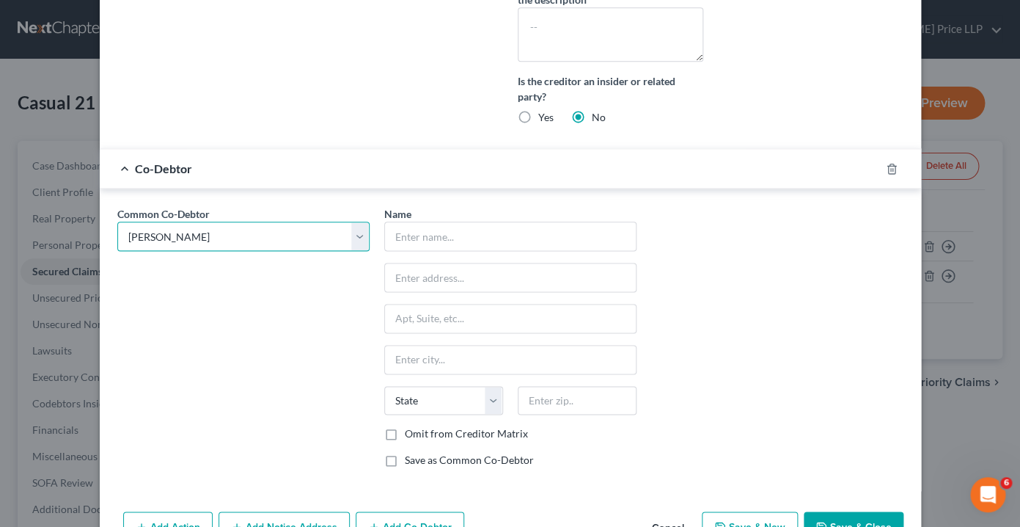
select select "35"
type input "10950"
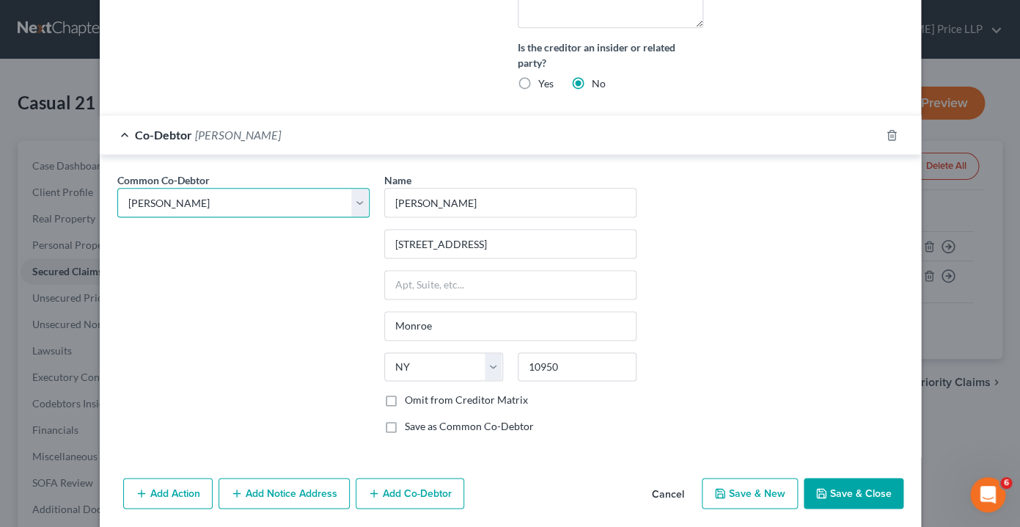
scroll to position [617, 0]
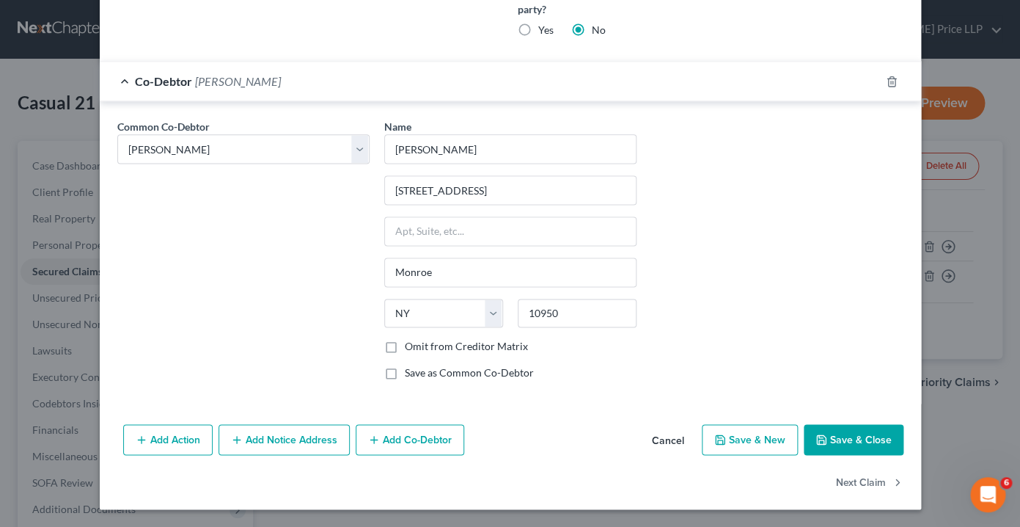
click at [846, 437] on button "Save & Close" at bounding box center [854, 439] width 100 height 31
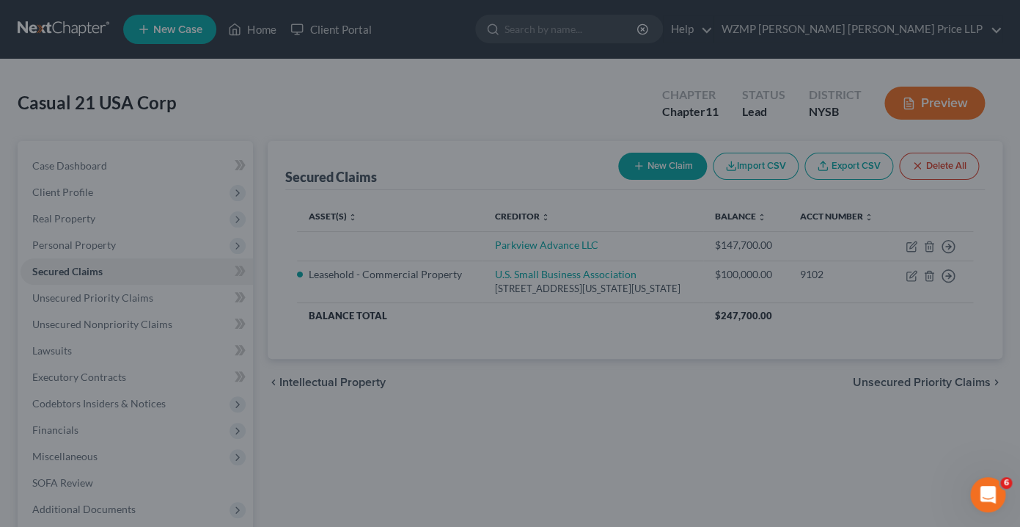
scroll to position [474, 0]
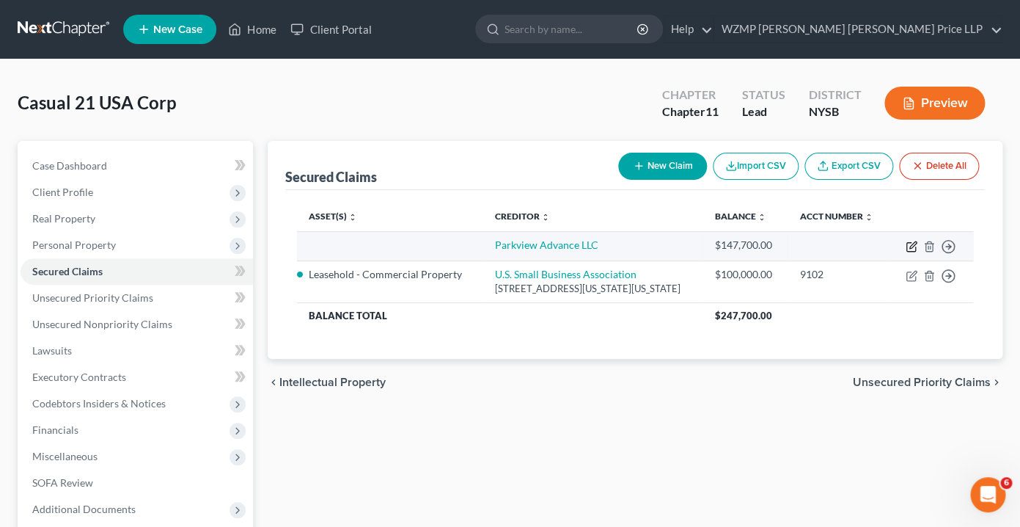
click at [910, 252] on icon "button" at bounding box center [912, 247] width 12 height 12
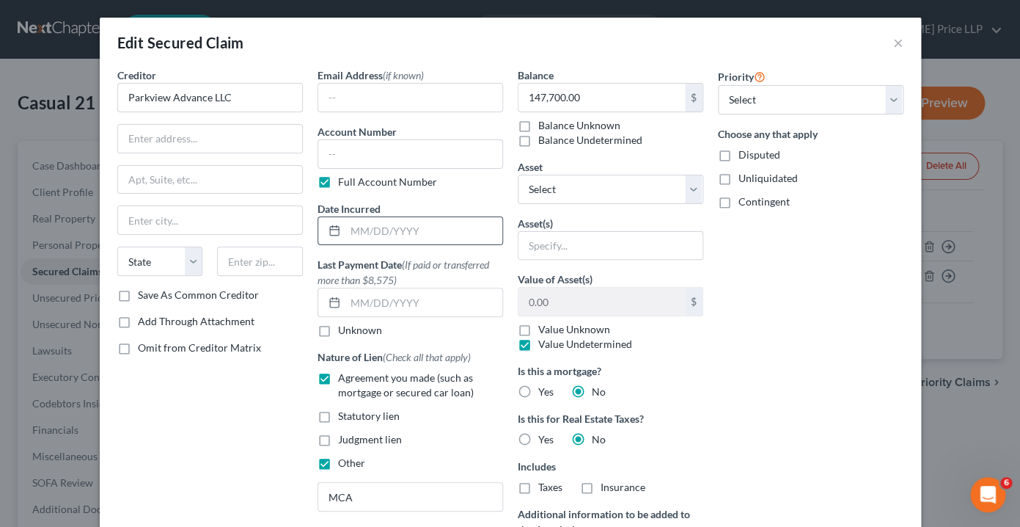
click at [344, 227] on div at bounding box center [331, 231] width 27 height 28
click at [355, 229] on input "text" at bounding box center [424, 231] width 157 height 28
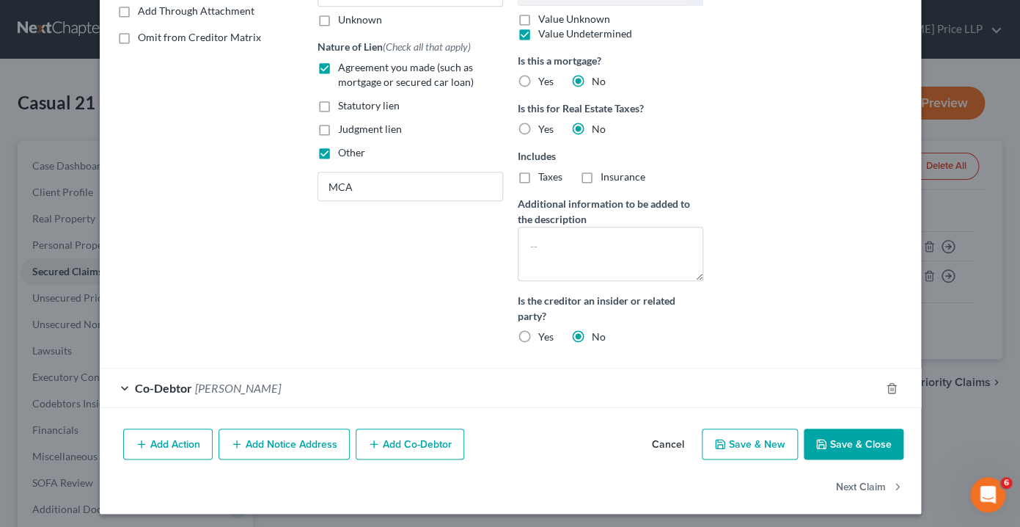
scroll to position [315, 0]
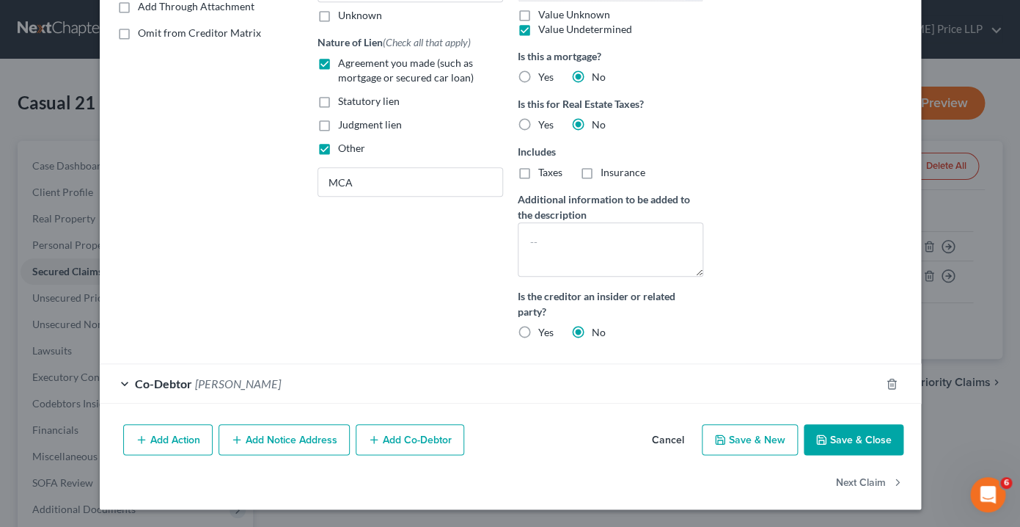
type input "[DATE]"
click at [833, 439] on button "Save & Close" at bounding box center [854, 439] width 100 height 31
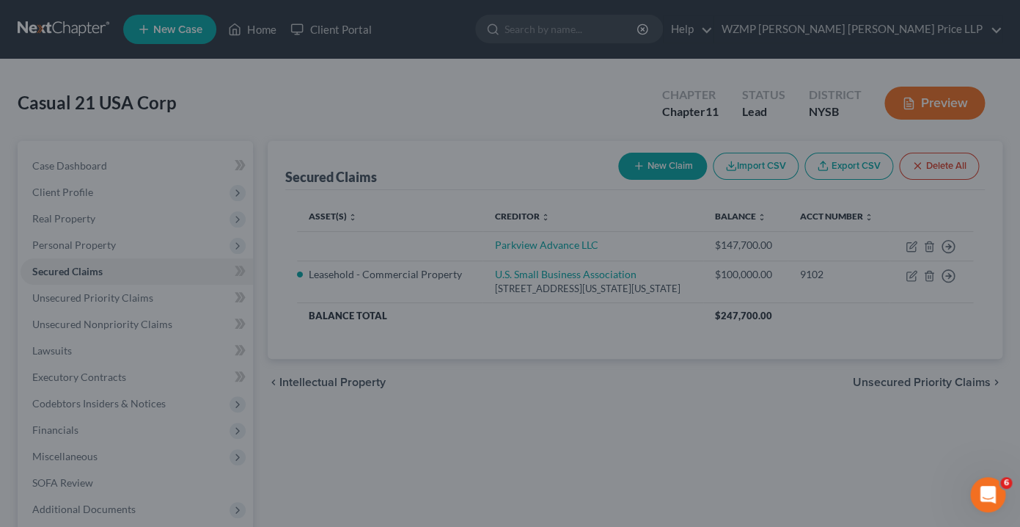
scroll to position [172, 0]
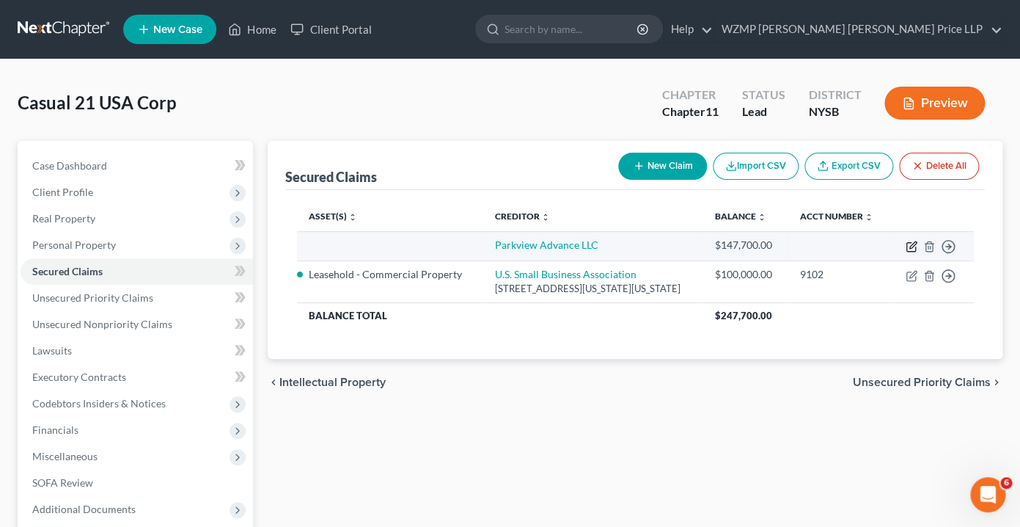
click at [913, 248] on icon "button" at bounding box center [913, 244] width 7 height 7
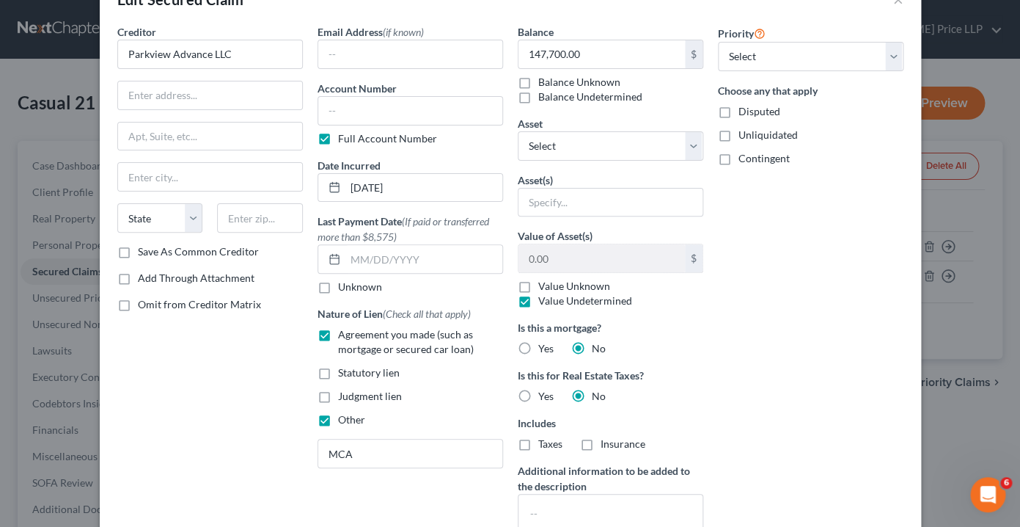
scroll to position [47, 0]
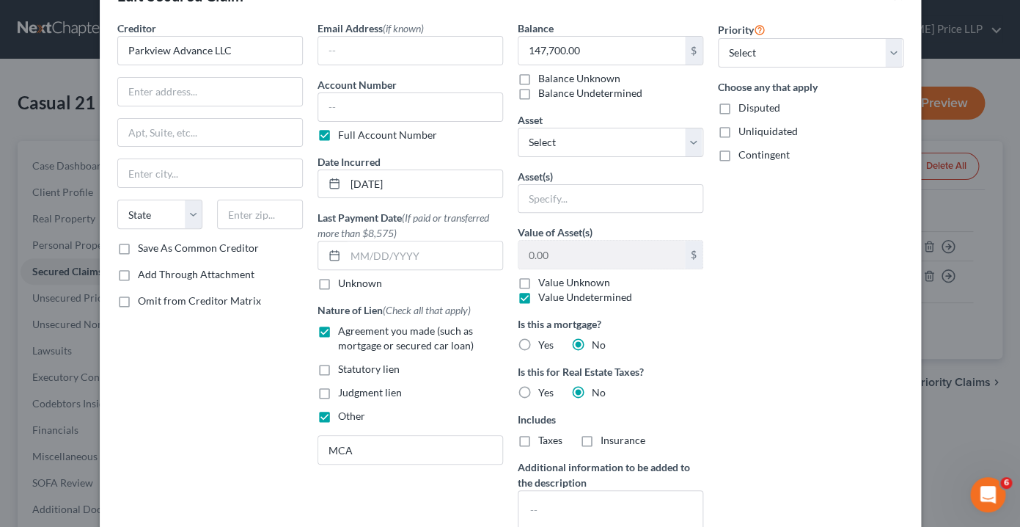
click at [739, 109] on label "Disputed" at bounding box center [760, 108] width 42 height 15
click at [745, 109] on input "Disputed" at bounding box center [750, 106] width 10 height 10
checkbox input "true"
click at [739, 134] on label "Unliquidated" at bounding box center [768, 131] width 59 height 15
click at [745, 134] on input "Unliquidated" at bounding box center [750, 129] width 10 height 10
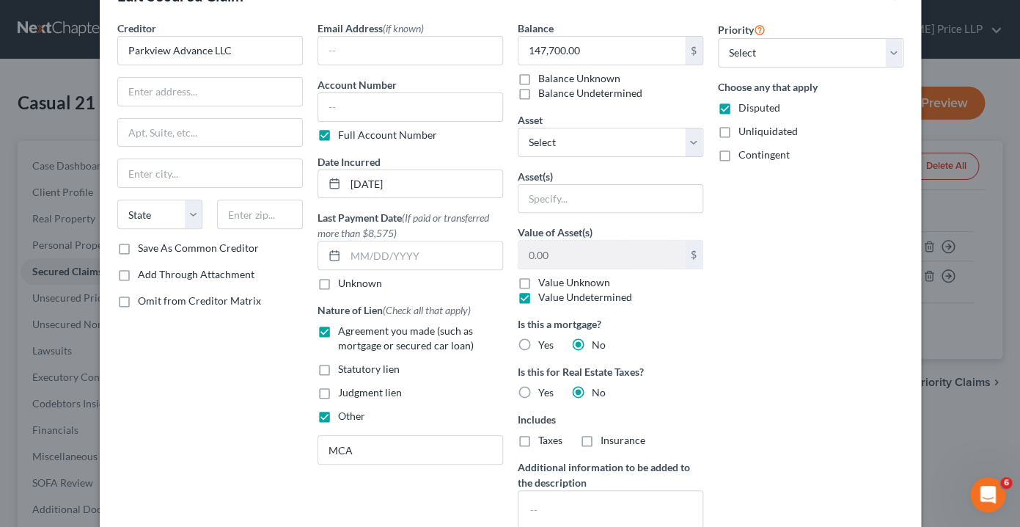
checkbox input "true"
click at [739, 153] on label "Contingent" at bounding box center [764, 154] width 51 height 15
click at [745, 153] on input "Contingent" at bounding box center [750, 152] width 10 height 10
checkbox input "true"
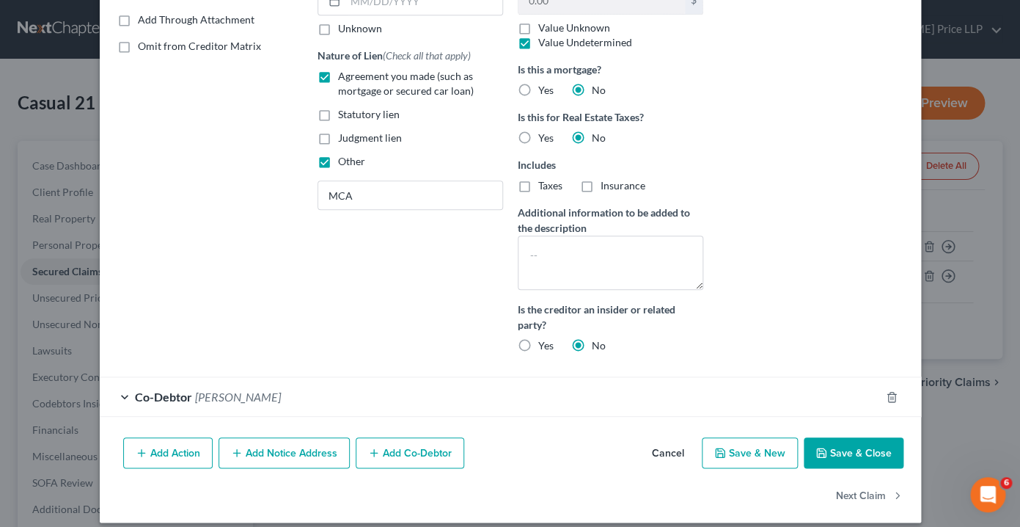
scroll to position [315, 0]
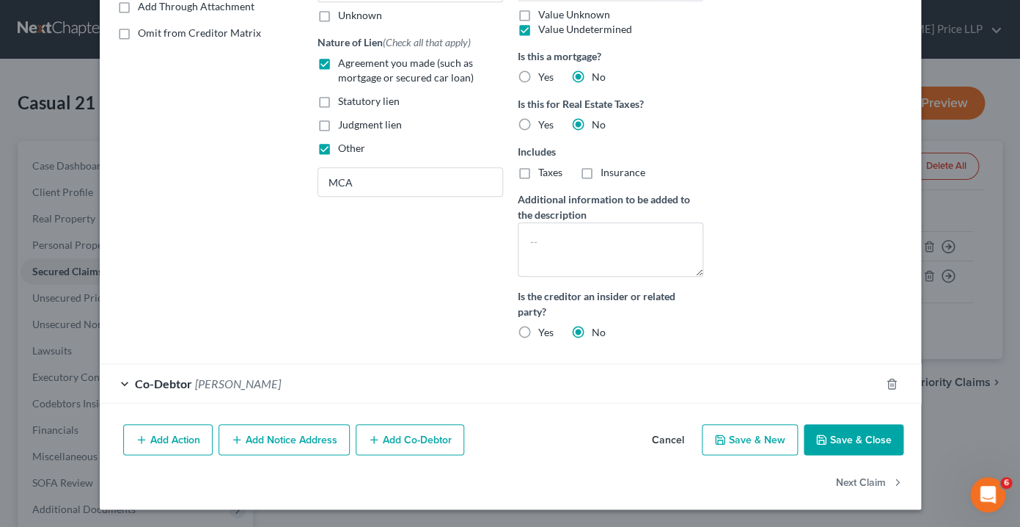
click at [844, 438] on button "Save & Close" at bounding box center [854, 439] width 100 height 31
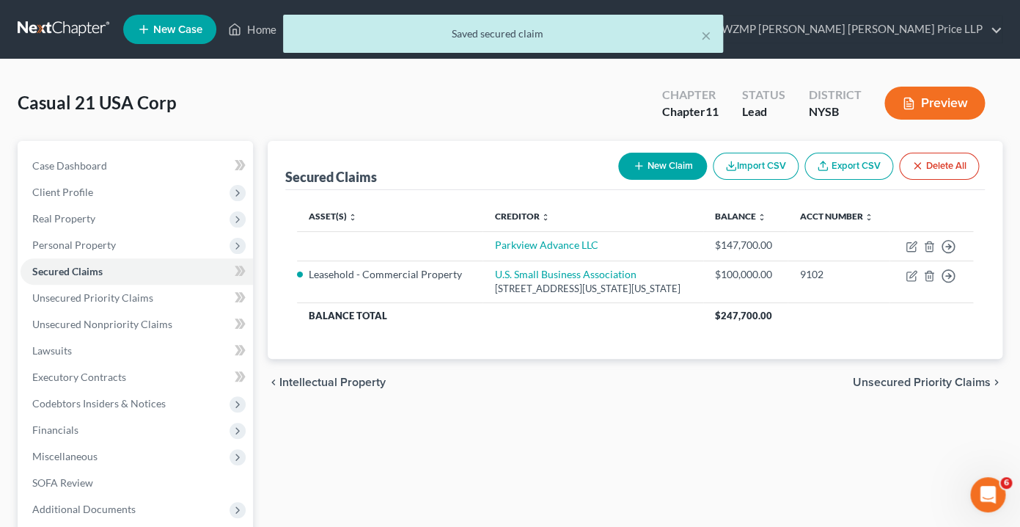
click at [668, 163] on button "New Claim" at bounding box center [662, 166] width 89 height 27
select select "0"
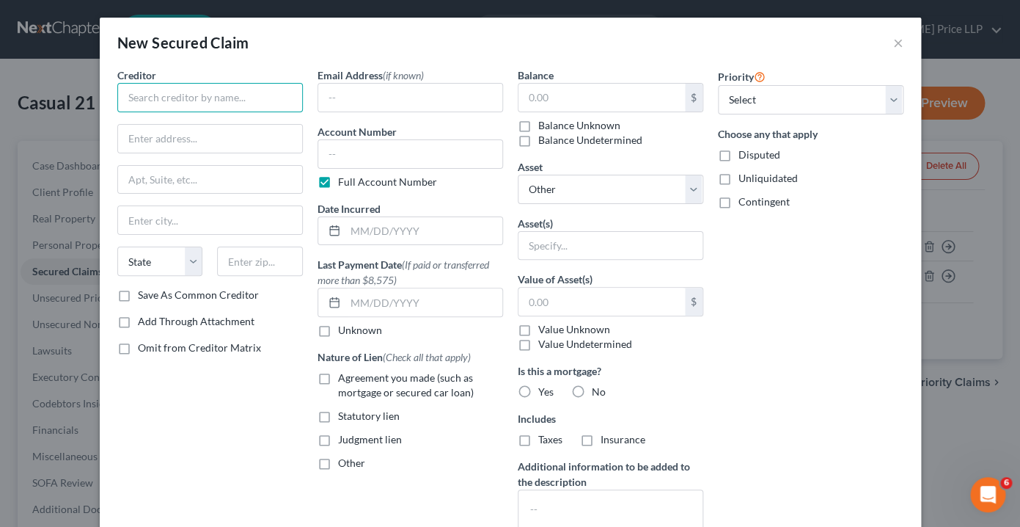
click at [131, 98] on input "text" at bounding box center [210, 97] width 186 height 29
paste input "[PERSON_NAME] INVESTMENTS LLC"
click at [30, 165] on div "New Secured Claim × Creditor * [PERSON_NAME] INVESTMENTS LLC State [US_STATE] A…" at bounding box center [510, 263] width 1020 height 527
drag, startPoint x: 172, startPoint y: 97, endPoint x: 136, endPoint y: 96, distance: 36.7
click at [136, 96] on input "[PERSON_NAME] INVESTMENTS LLC" at bounding box center [210, 97] width 186 height 29
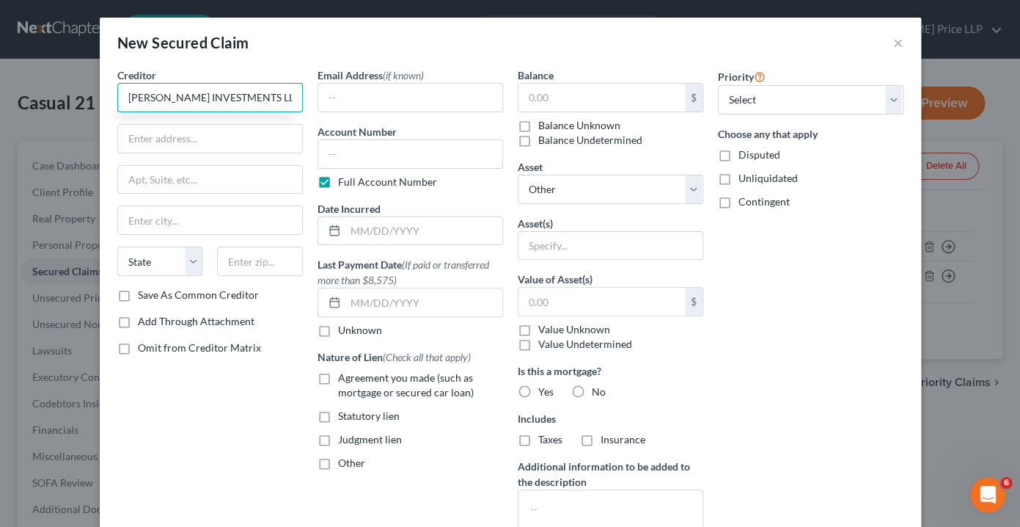
drag, startPoint x: 233, startPoint y: 97, endPoint x: 169, endPoint y: 94, distance: 63.9
click at [169, 94] on input "[PERSON_NAME] INVESTMENTS LLC" at bounding box center [210, 97] width 186 height 29
type input "[PERSON_NAME] Investments LLC"
click at [196, 138] on input "text" at bounding box center [210, 139] width 184 height 28
click at [53, 132] on div "New Secured Claim × Creditor * [PERSON_NAME] Investments LLC State [US_STATE] A…" at bounding box center [510, 263] width 1020 height 527
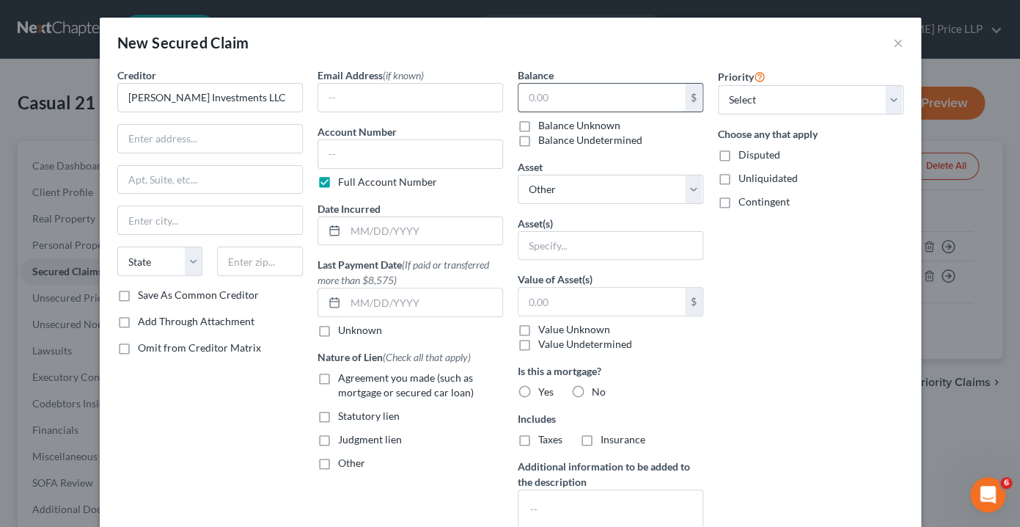
drag, startPoint x: 528, startPoint y: 98, endPoint x: 620, endPoint y: 90, distance: 92.1
click at [620, 90] on input "text" at bounding box center [602, 98] width 167 height 28
type input "160,312"
click at [739, 156] on label "Disputed" at bounding box center [760, 154] width 42 height 15
click at [745, 156] on input "Disputed" at bounding box center [750, 152] width 10 height 10
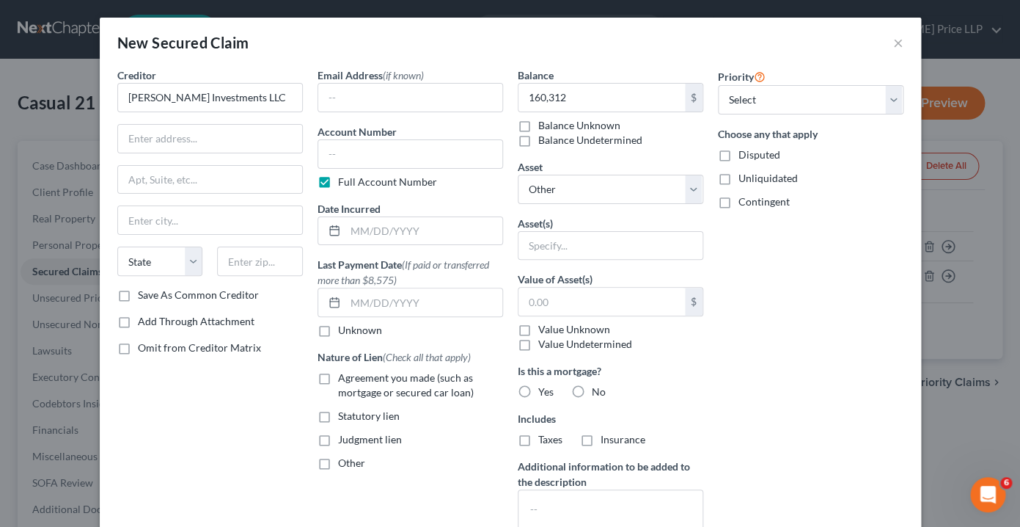
checkbox input "true"
click at [739, 177] on label "Unliquidated" at bounding box center [768, 178] width 59 height 15
click at [745, 177] on input "Unliquidated" at bounding box center [750, 176] width 10 height 10
checkbox input "true"
click at [739, 202] on label "Contingent" at bounding box center [764, 201] width 51 height 15
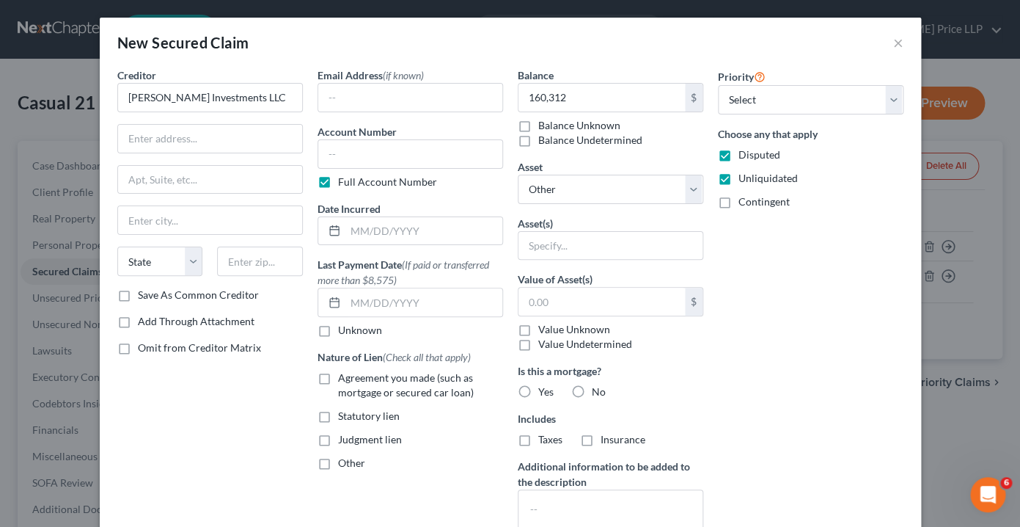
click at [745, 202] on input "Contingent" at bounding box center [750, 199] width 10 height 10
checkbox input "true"
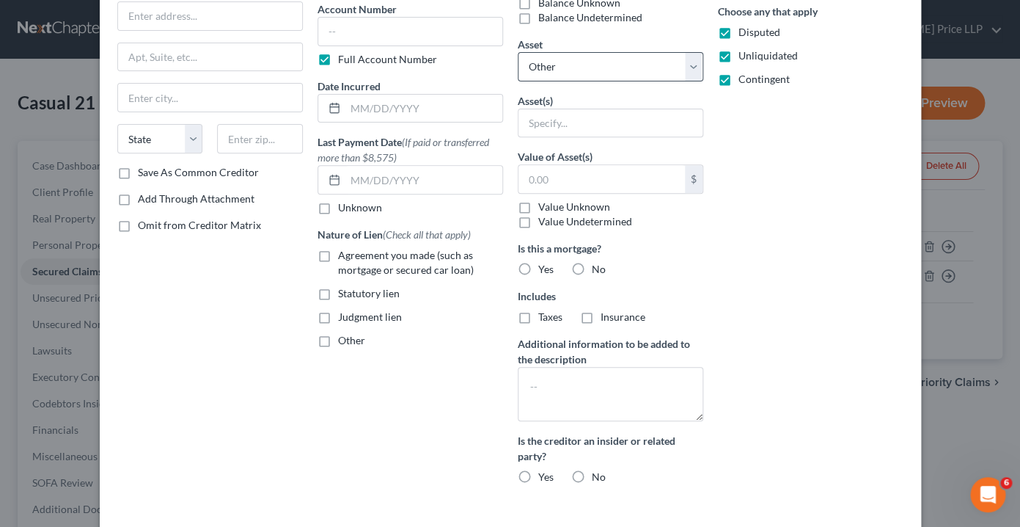
scroll to position [128, 0]
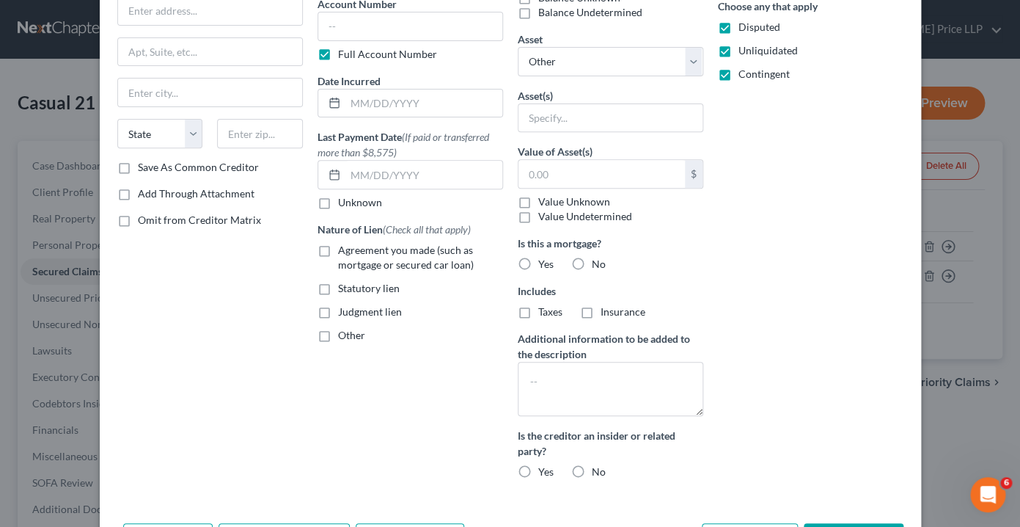
click at [538, 218] on label "Value Undetermined" at bounding box center [585, 216] width 94 height 15
click at [544, 218] on input "Value Undetermined" at bounding box center [549, 214] width 10 height 10
checkbox input "true"
type input "0.00"
click at [592, 261] on label "No" at bounding box center [599, 264] width 14 height 15
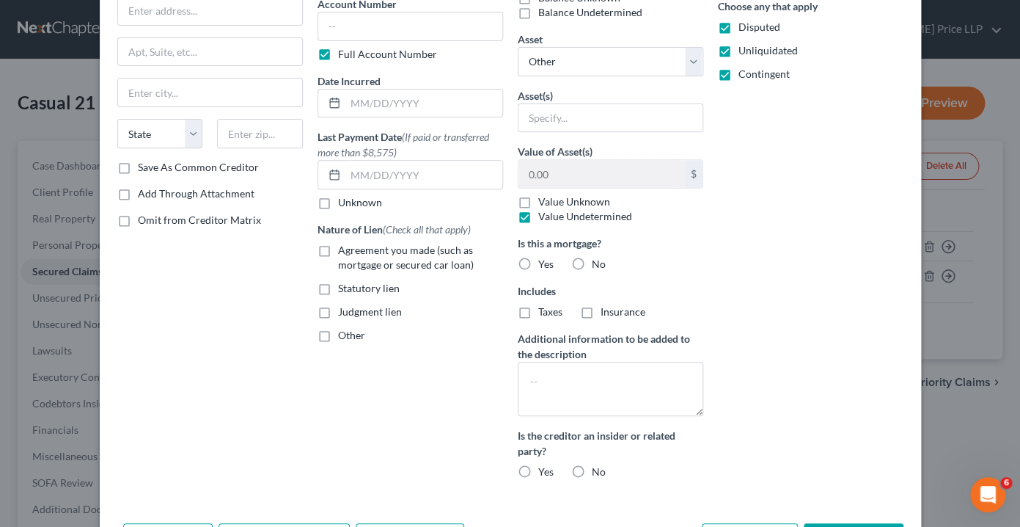
click at [598, 261] on input "No" at bounding box center [603, 262] width 10 height 10
radio input "true"
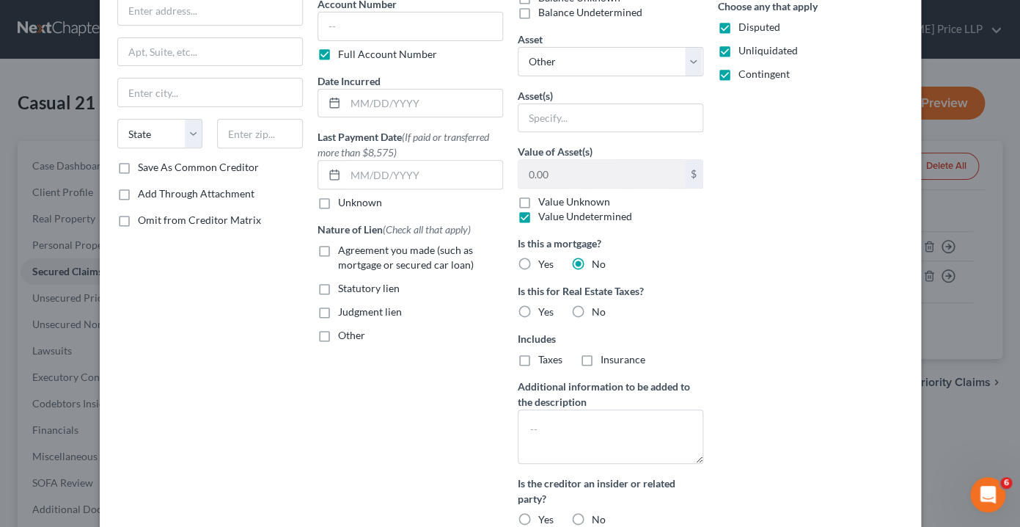
click at [592, 308] on label "No" at bounding box center [599, 311] width 14 height 15
click at [598, 308] on input "No" at bounding box center [603, 309] width 10 height 10
radio input "true"
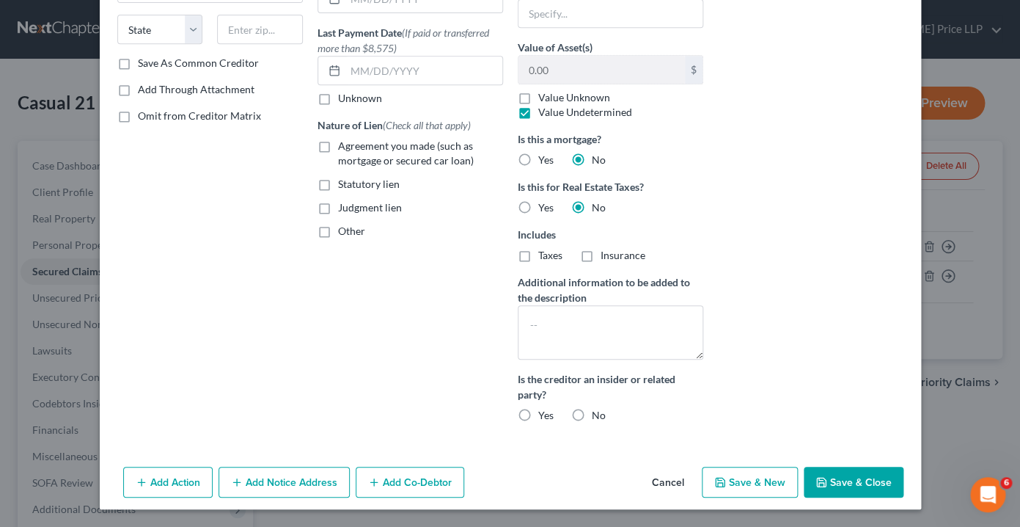
scroll to position [231, 0]
click at [338, 233] on label "Other" at bounding box center [351, 231] width 27 height 15
click at [344, 233] on input "Other" at bounding box center [349, 229] width 10 height 10
checkbox input "true"
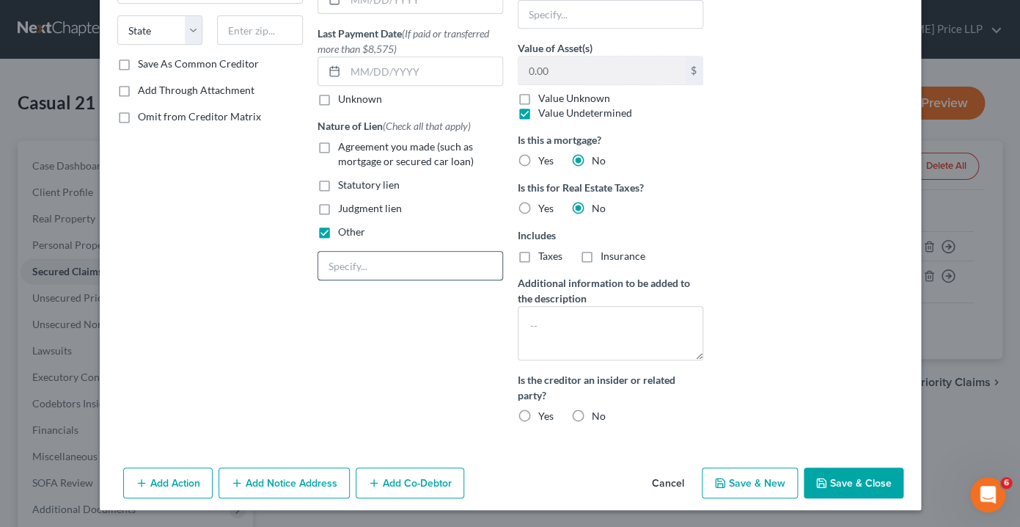
click at [338, 260] on input "text" at bounding box center [410, 266] width 184 height 28
type input "MCA"
click at [280, 296] on div "Creditor * [PERSON_NAME] Investments LLC State [US_STATE] AK AR AZ CA CO CT DE …" at bounding box center [210, 135] width 200 height 599
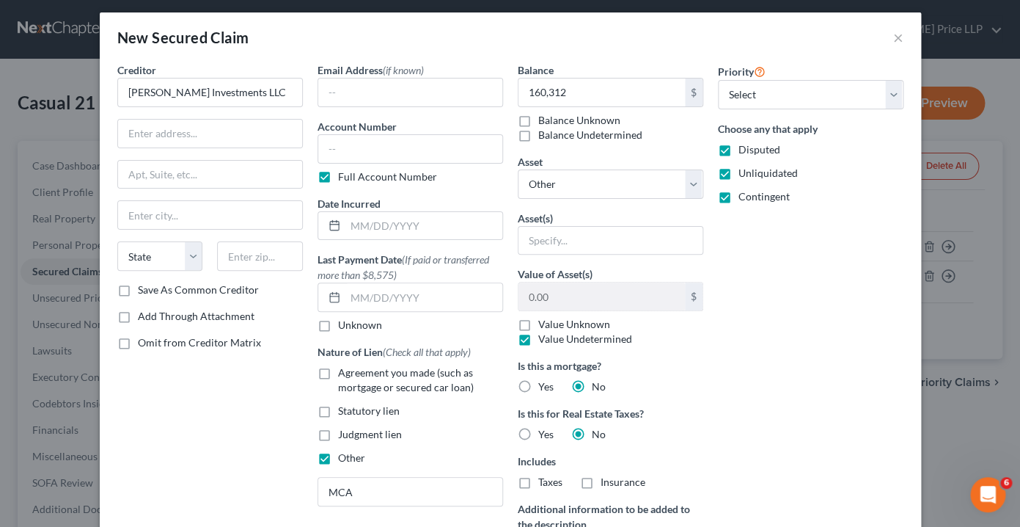
scroll to position [0, 0]
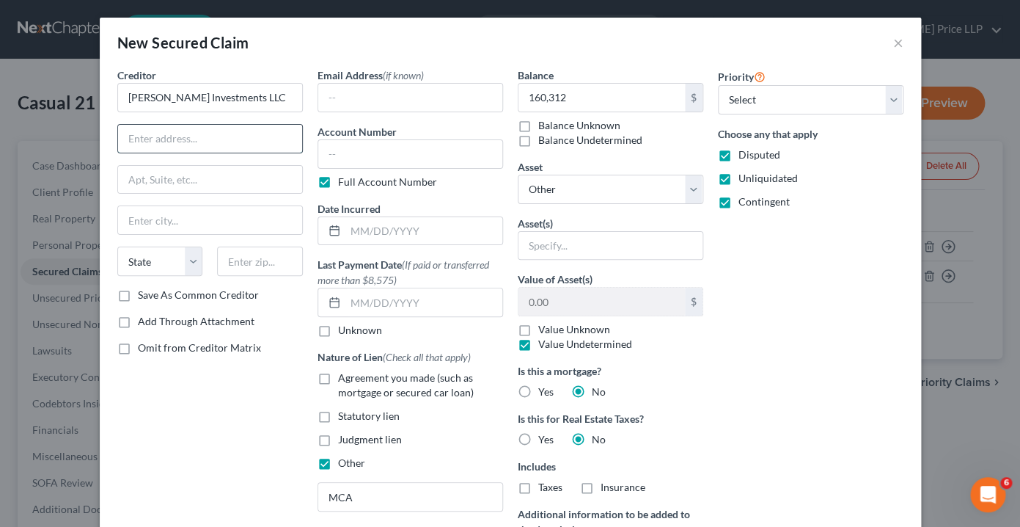
click at [188, 136] on input "text" at bounding box center [210, 139] width 184 height 28
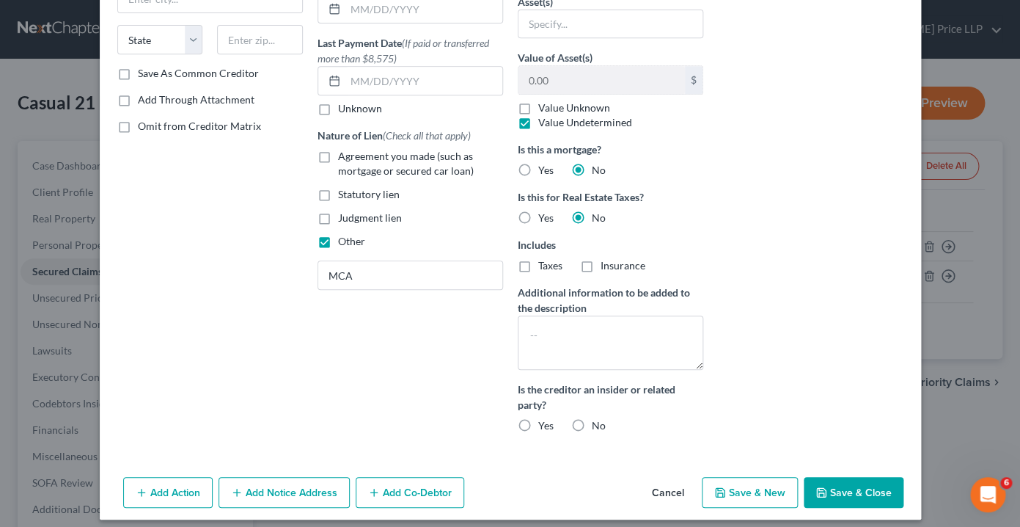
scroll to position [232, 0]
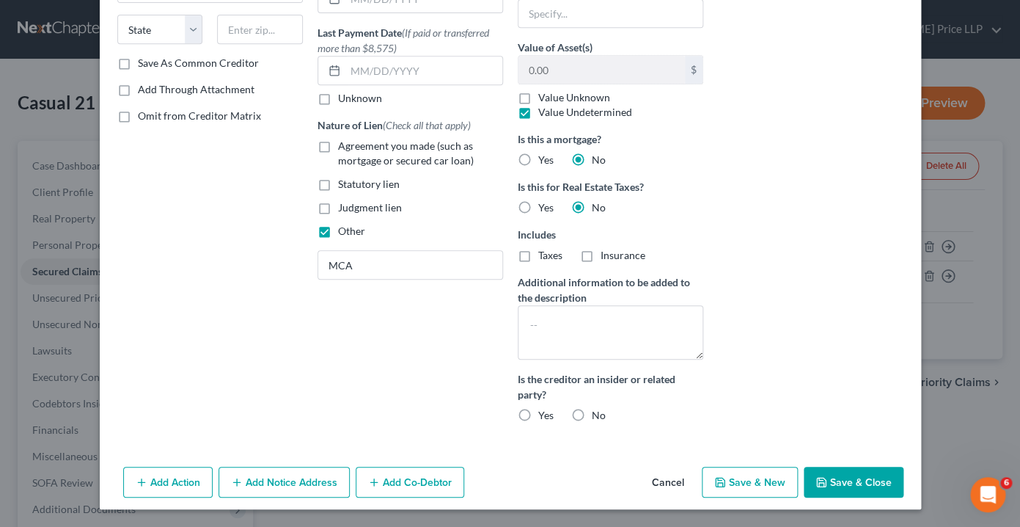
click at [592, 417] on label "No" at bounding box center [599, 415] width 14 height 15
click at [598, 417] on input "No" at bounding box center [603, 413] width 10 height 10
radio input "true"
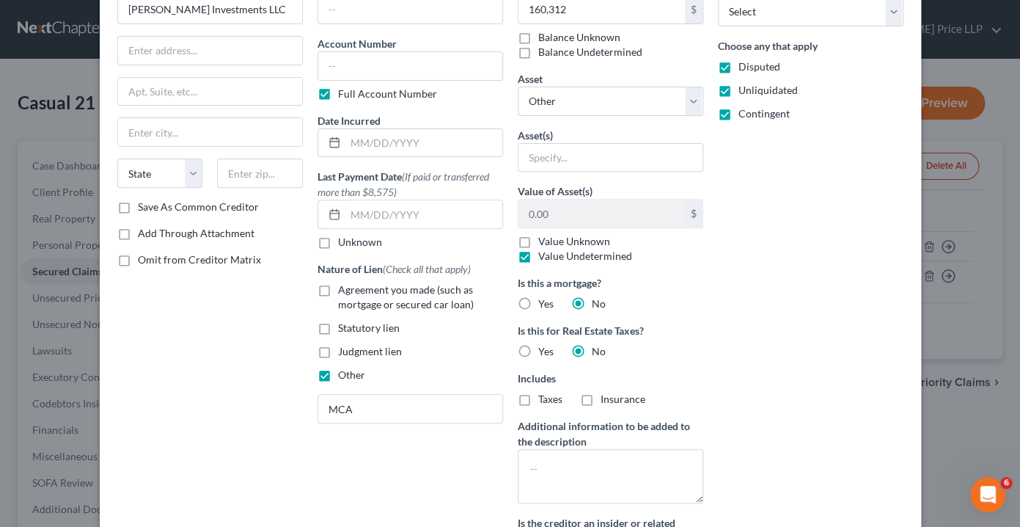
scroll to position [81, 0]
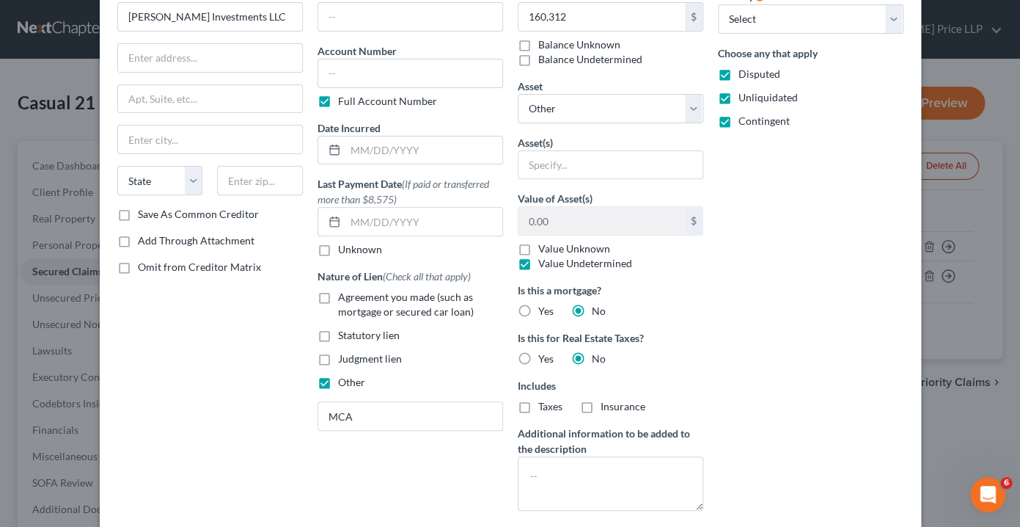
click at [138, 215] on label "Save As Common Creditor" at bounding box center [198, 214] width 121 height 15
click at [144, 215] on input "Save As Common Creditor" at bounding box center [149, 212] width 10 height 10
checkbox input "true"
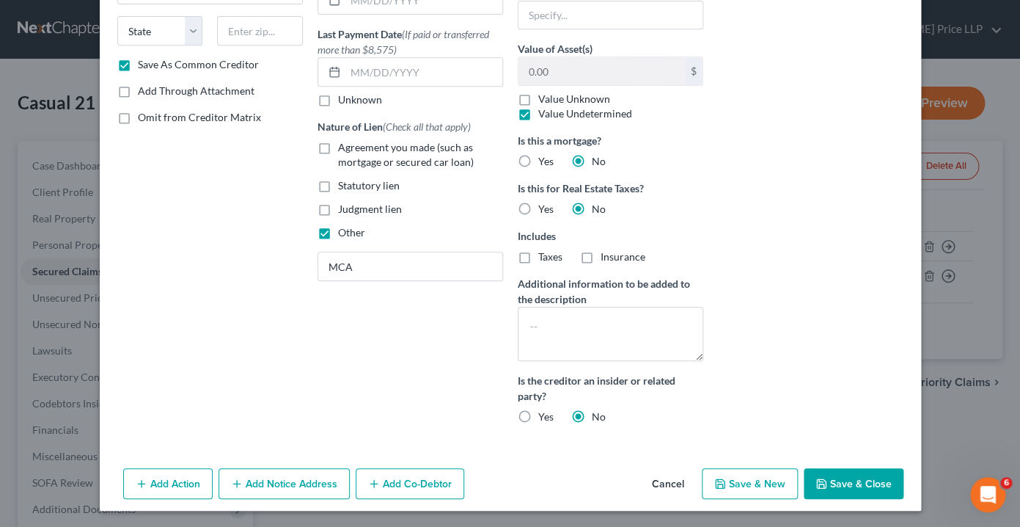
scroll to position [232, 0]
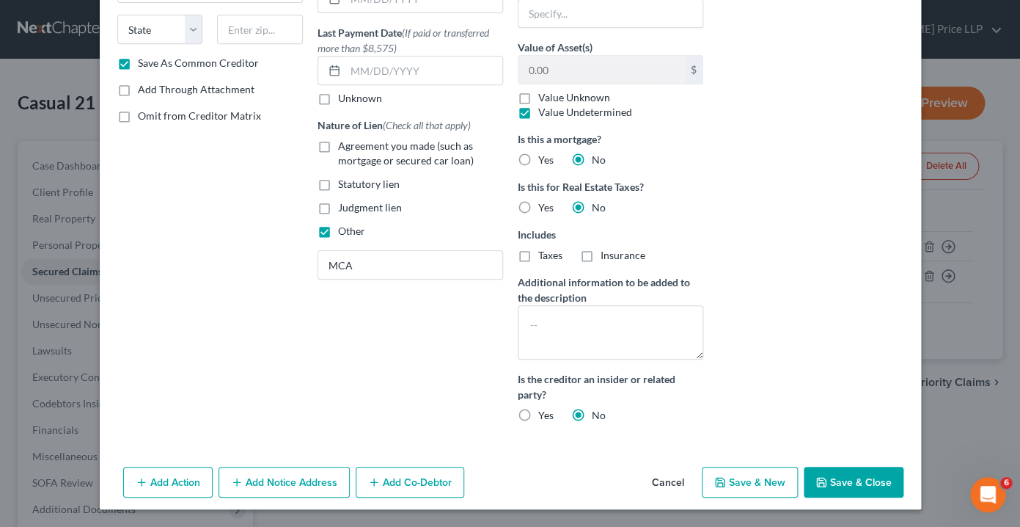
click at [396, 481] on button "Add Co-Debtor" at bounding box center [410, 482] width 109 height 31
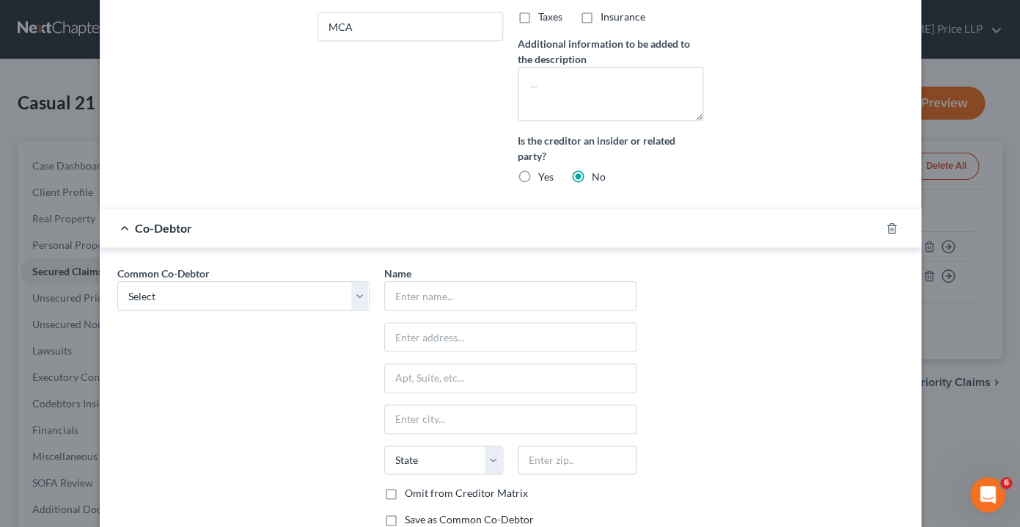
scroll to position [477, 0]
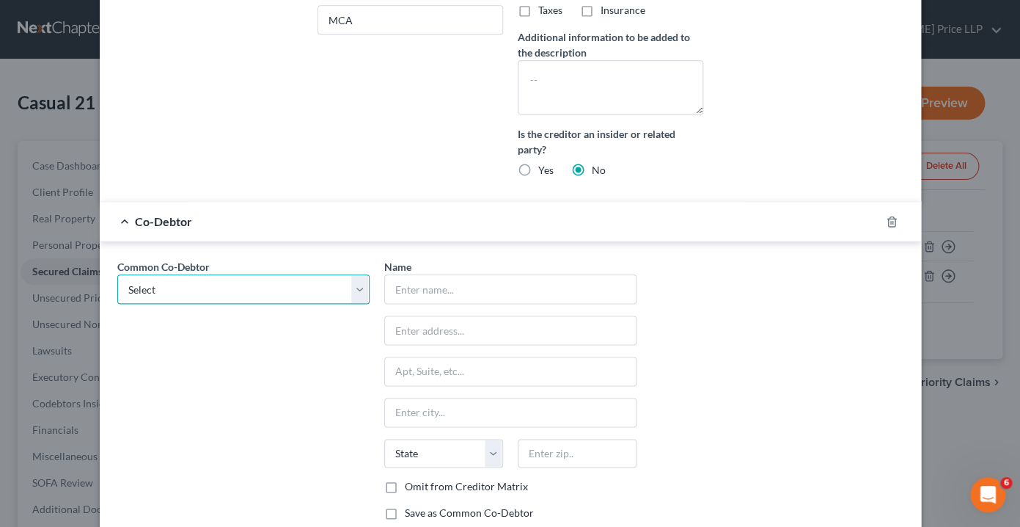
select select "0"
click option "[PERSON_NAME]" at bounding box center [0, 0] width 0 height 0
type input "[PERSON_NAME]"
type input "[STREET_ADDRESS]"
type input "Monroe"
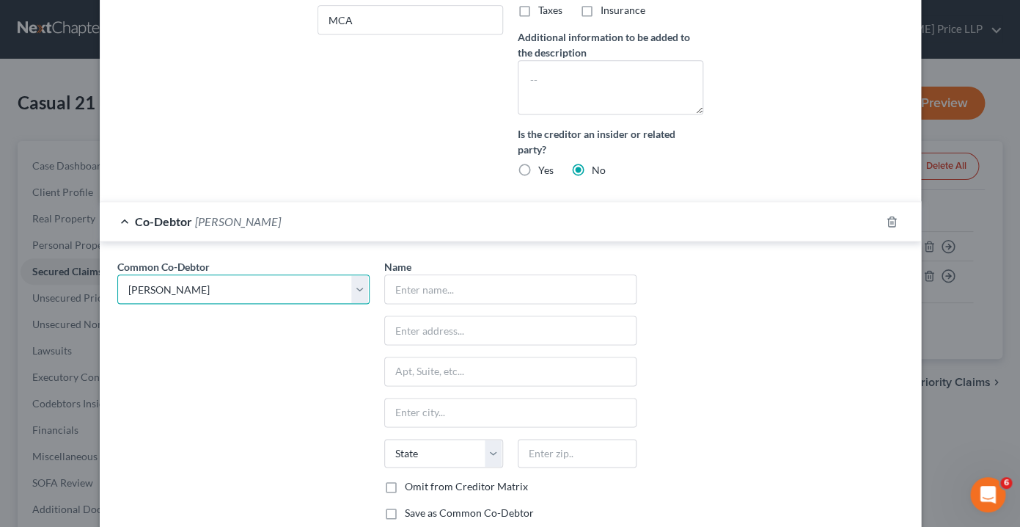
select select "35"
type input "10950"
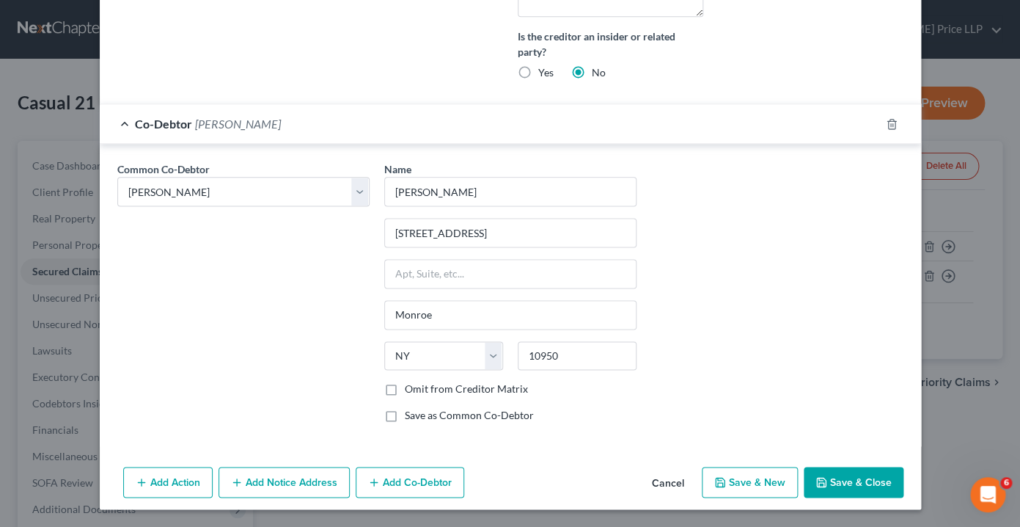
click at [854, 482] on button "Save & Close" at bounding box center [854, 482] width 100 height 31
checkbox input "false"
select select
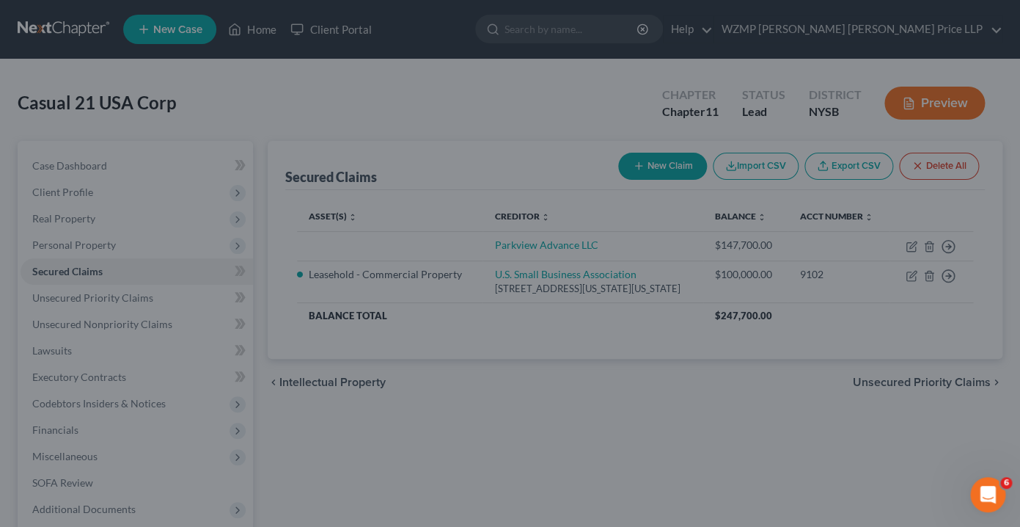
scroll to position [431, 0]
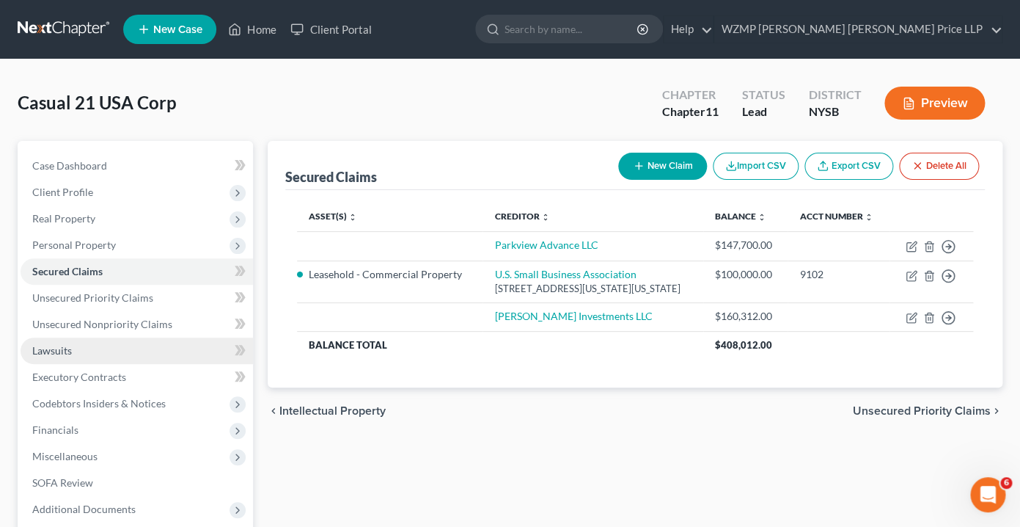
click at [87, 349] on link "Lawsuits" at bounding box center [137, 350] width 233 height 26
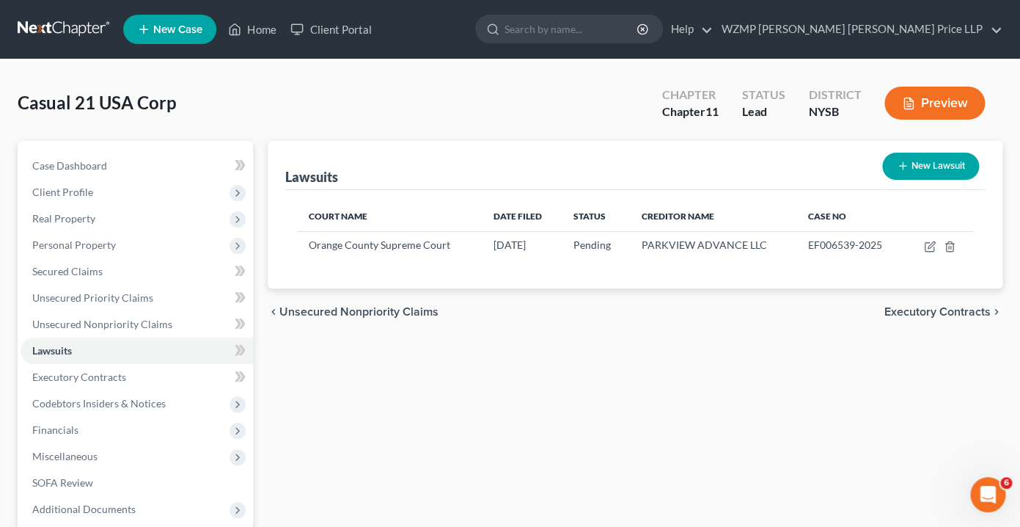
click at [916, 161] on button "New Lawsuit" at bounding box center [931, 166] width 97 height 27
select select "0"
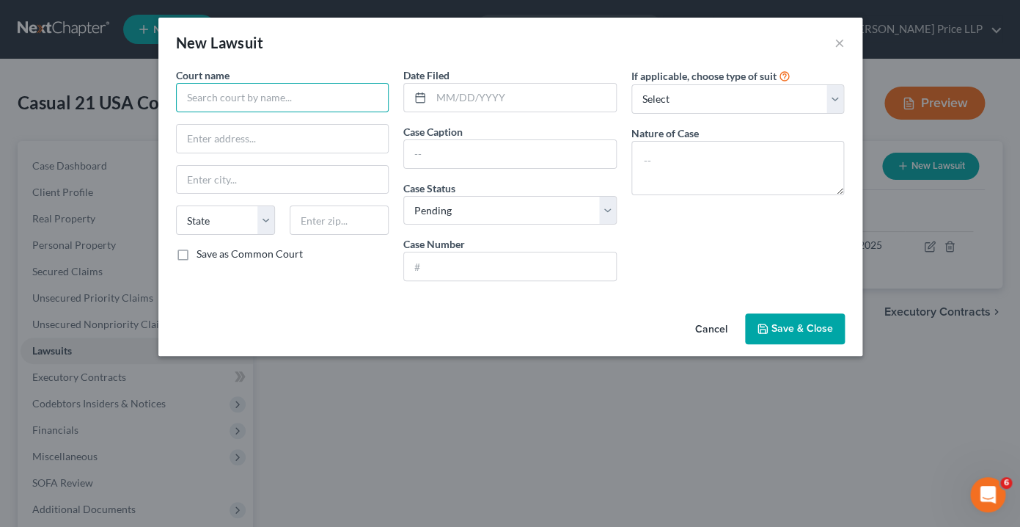
click at [201, 98] on input "text" at bounding box center [282, 97] width 213 height 29
paste input "Monroe County Supreme Cour"
type input "Monroe County Supreme Court"
click at [395, 183] on div "Court name * Monroe County Supreme Court State [US_STATE] AK AR AZ CA CO CT DE …" at bounding box center [283, 179] width 228 height 225
click at [439, 102] on input "text" at bounding box center [523, 98] width 185 height 28
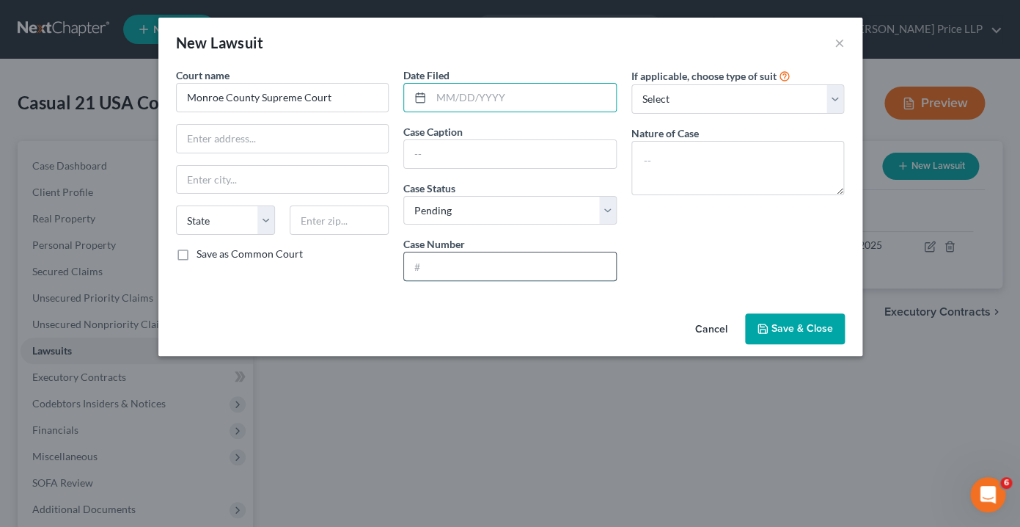
click at [430, 268] on input "text" at bounding box center [510, 266] width 212 height 28
paste input "E2025015802"
type input "E2025015802"
click at [426, 154] on input "text" at bounding box center [510, 154] width 212 height 28
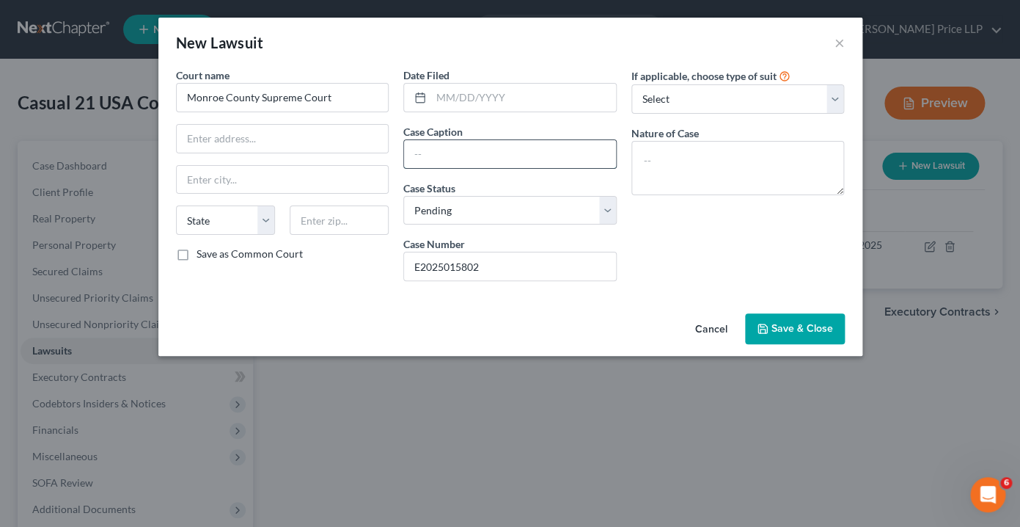
paste input "[PERSON_NAME] INVESTMENTS LLC v. CASUAL 21 USA CORP et al"
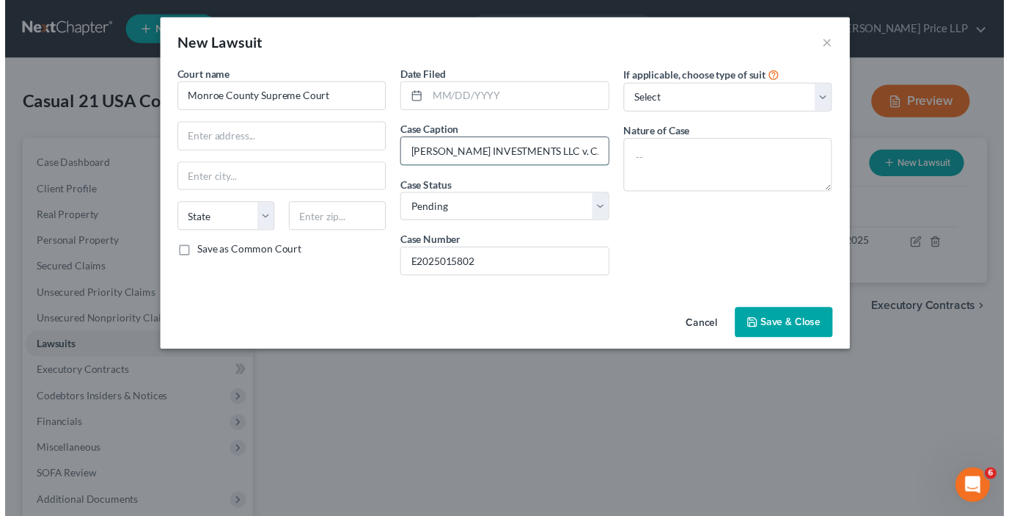
scroll to position [0, 78]
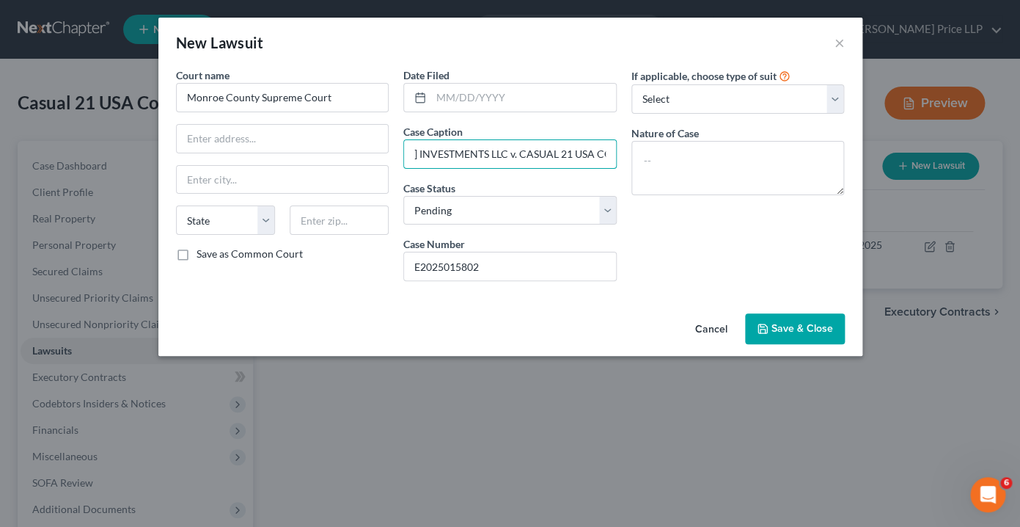
type input "[PERSON_NAME] INVESTMENTS LLC v. CASUAL 21 USA CORP et al"
click at [698, 155] on textarea at bounding box center [738, 168] width 213 height 54
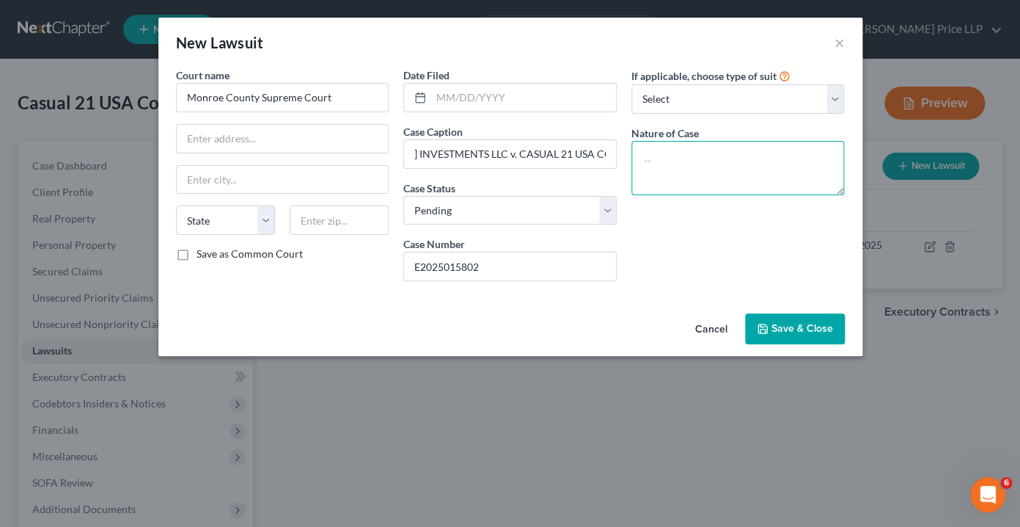
paste textarea "Commercial - Contract"
type textarea "Commercial - Contract"
select select "3"
click option "Other" at bounding box center [0, 0] width 0 height 0
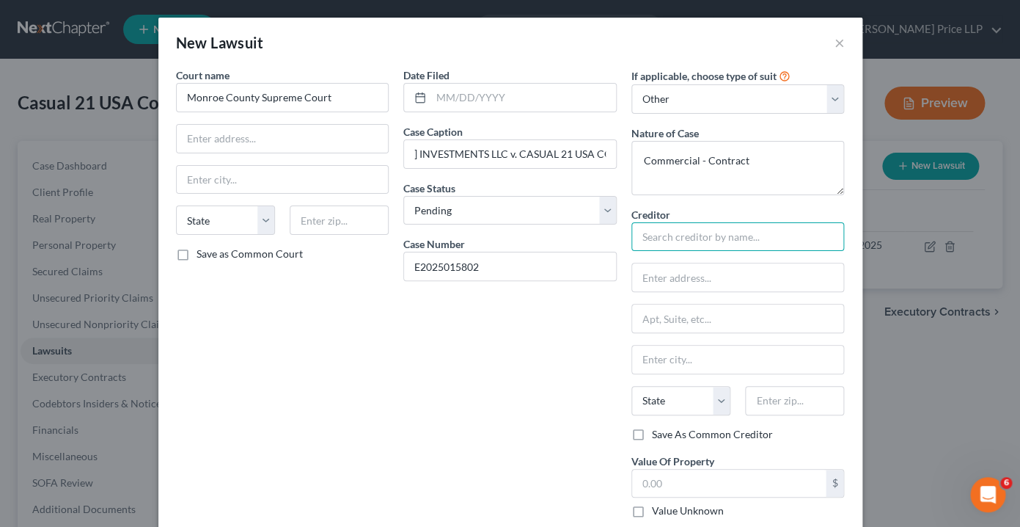
click at [688, 230] on input "text" at bounding box center [738, 236] width 213 height 29
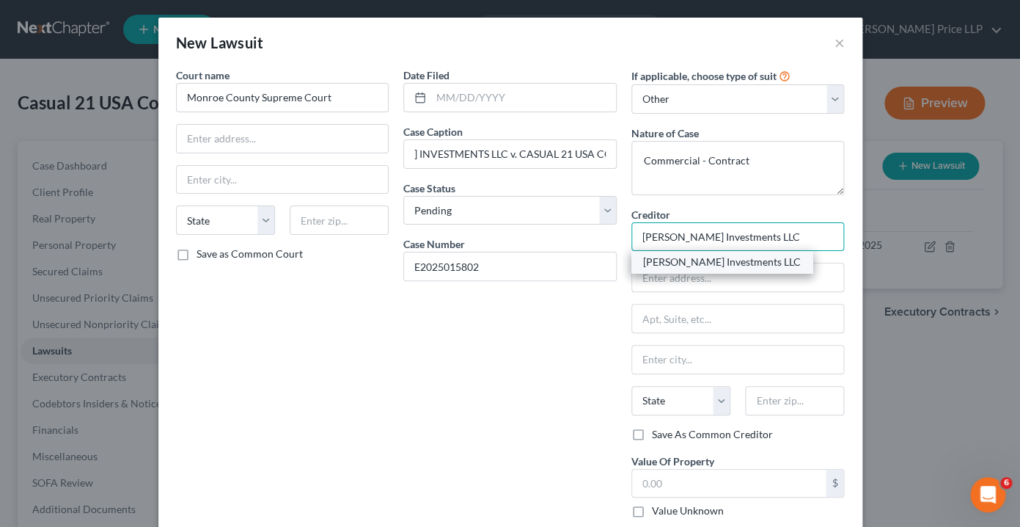
type input "[PERSON_NAME] Investments LLC"
click at [710, 263] on div "[PERSON_NAME] Investments LLC" at bounding box center [722, 262] width 158 height 15
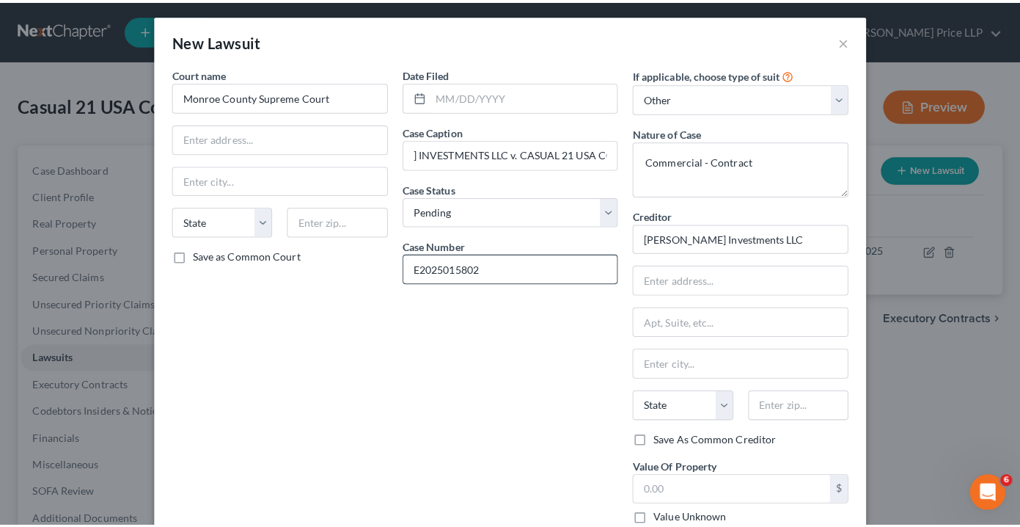
scroll to position [0, 0]
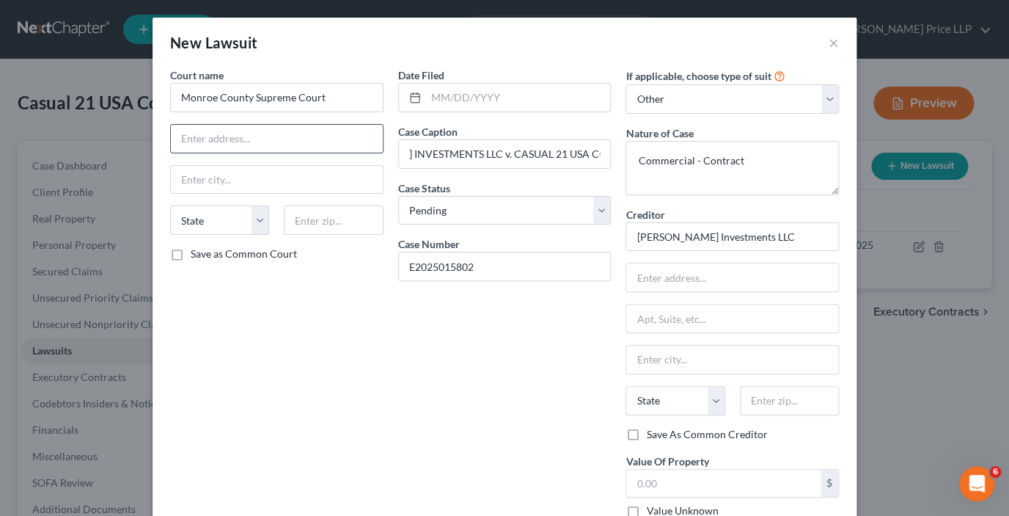
click at [225, 138] on input "text" at bounding box center [277, 139] width 212 height 28
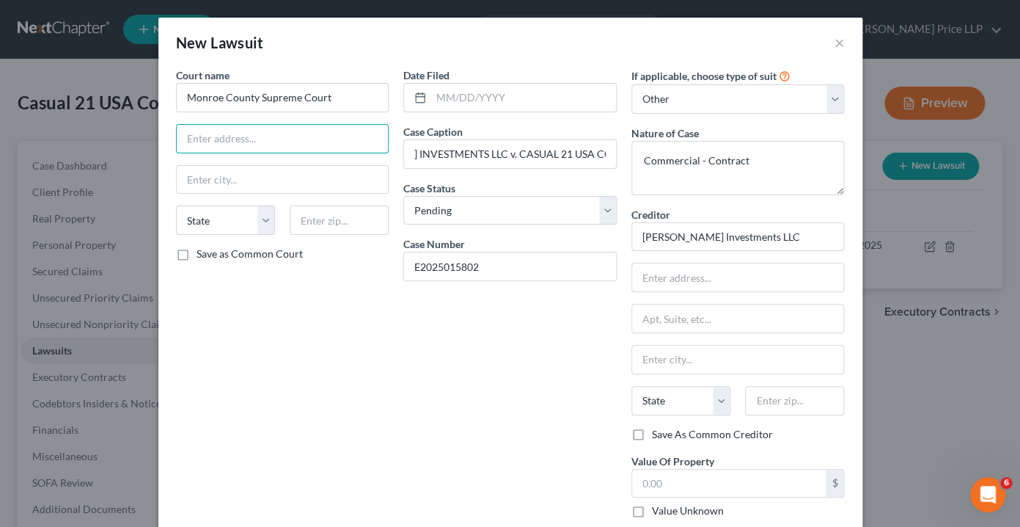
paste input "[GEOGRAPHIC_DATA]"
paste input "[STREET_ADDRESS]"
type input "[GEOGRAPHIC_DATA] [STREET_ADDRESS]"
click at [310, 220] on input "text" at bounding box center [339, 219] width 99 height 29
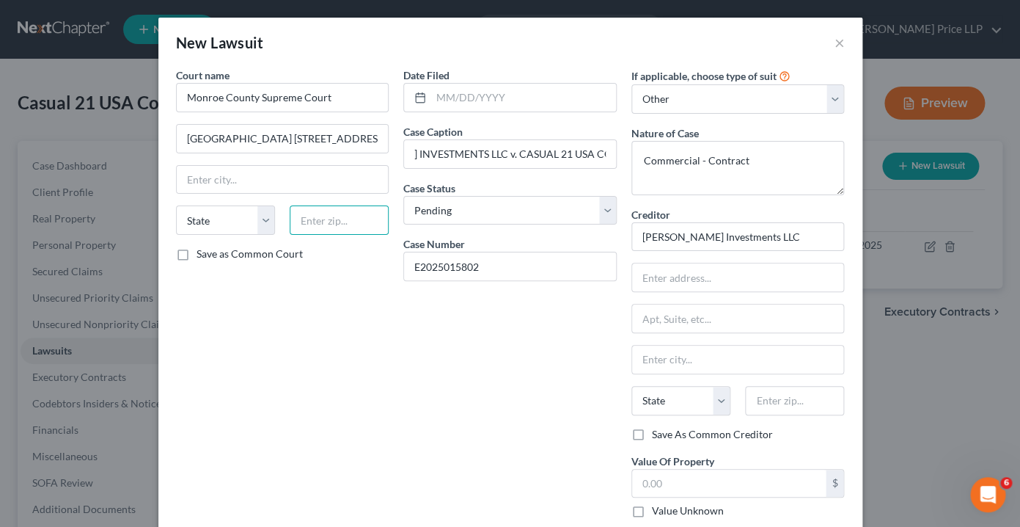
paste input "14614"
type input "14614"
click at [291, 282] on div "Court name * Monroe County Supreme Court 101 County Office Building [GEOGRAPHIC…" at bounding box center [283, 298] width 228 height 462
click at [289, 241] on div "State [US_STATE] AK AR AZ CA CO CT DE DC [GEOGRAPHIC_DATA] [GEOGRAPHIC_DATA] GU…" at bounding box center [283, 225] width 228 height 41
type input "[GEOGRAPHIC_DATA]"
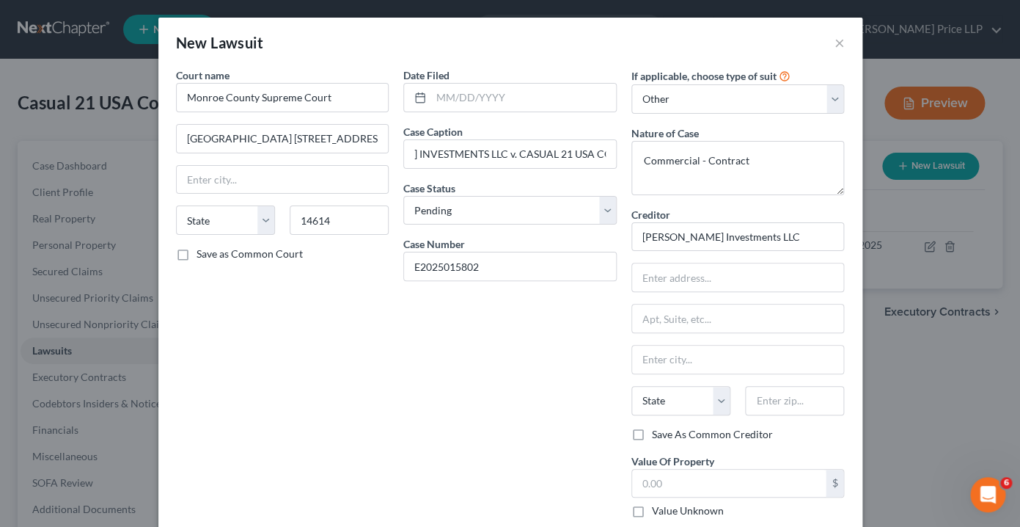
select select "35"
click at [197, 257] on label "Save as Common Court" at bounding box center [250, 254] width 106 height 15
click at [202, 256] on input "Save as Common Court" at bounding box center [207, 252] width 10 height 10
checkbox input "true"
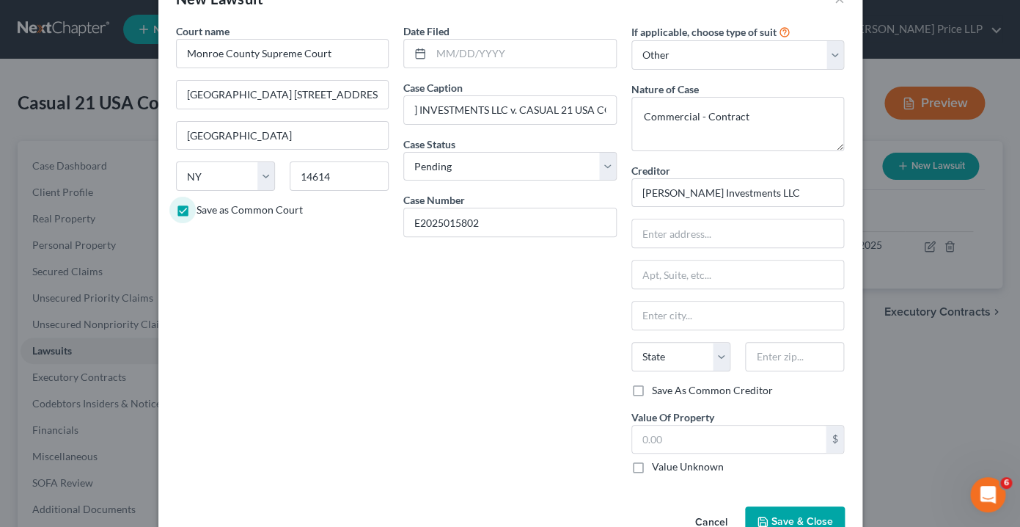
scroll to position [84, 0]
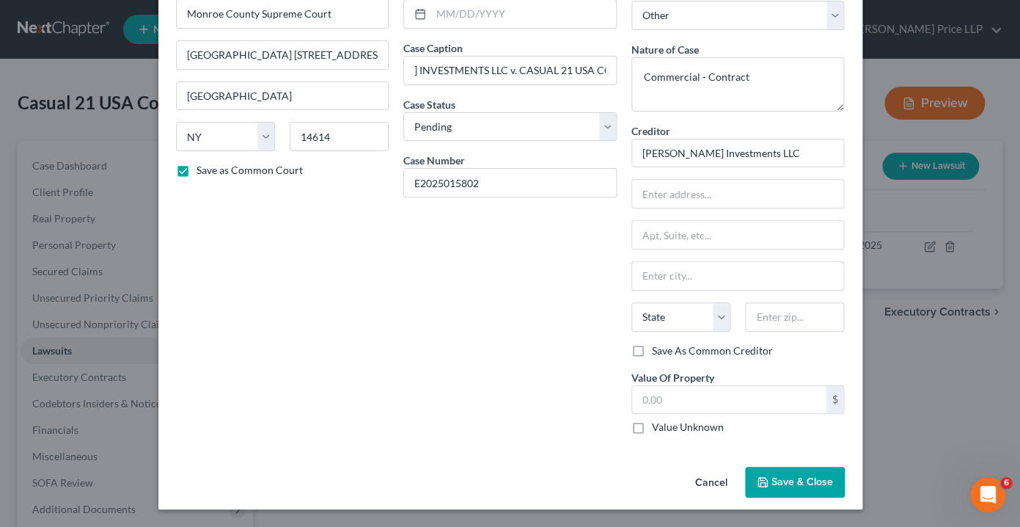
click at [652, 428] on label "Value Unknown" at bounding box center [688, 427] width 72 height 15
click at [658, 428] on input "Value Unknown" at bounding box center [663, 425] width 10 height 10
checkbox input "true"
type input "0.00"
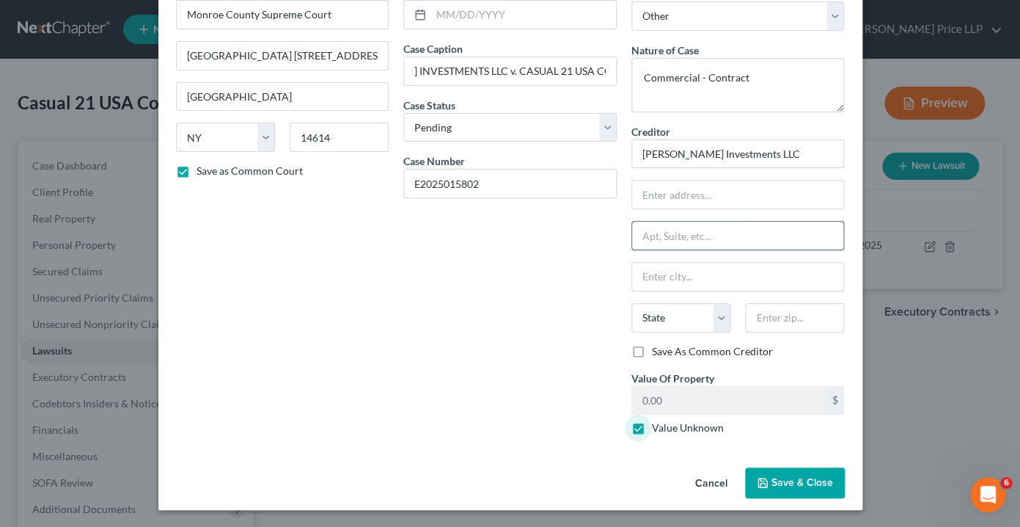
click at [643, 235] on input "text" at bounding box center [738, 236] width 212 height 28
paste input "[PERSON_NAME] Esq"
type input "c/o [PERSON_NAME] Esq"
click at [655, 194] on input "text" at bounding box center [738, 194] width 212 height 28
paste input "[STREET_ADDRESS]"
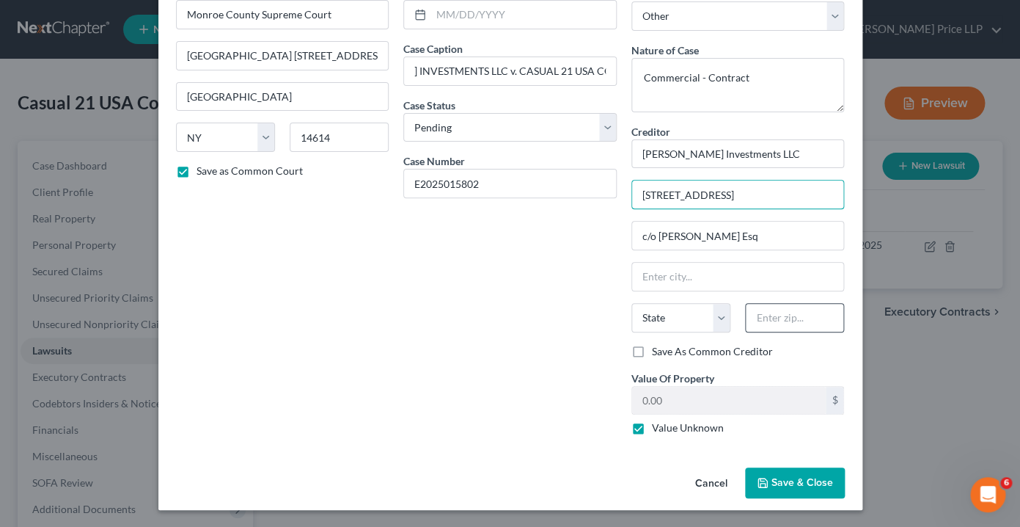
type input "[STREET_ADDRESS]"
click at [764, 319] on input "text" at bounding box center [794, 317] width 99 height 29
type input "10314"
click at [830, 357] on div "Save As Common Creditor" at bounding box center [738, 351] width 213 height 15
type input "[GEOGRAPHIC_DATA]"
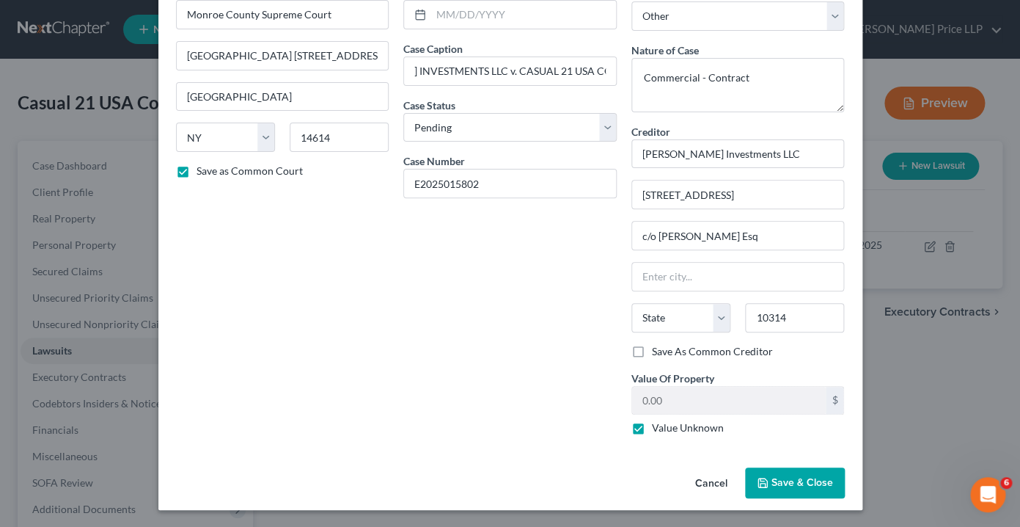
select select "35"
click at [811, 481] on span "Save & Close" at bounding box center [803, 482] width 62 height 12
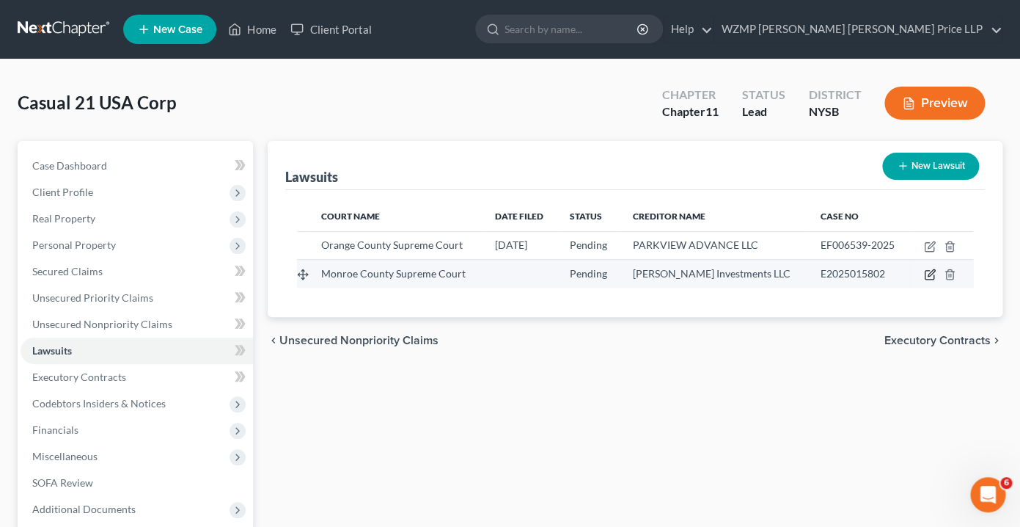
click at [930, 275] on icon "button" at bounding box center [930, 275] width 12 height 12
select select "35"
select select "0"
select select "3"
select select "35"
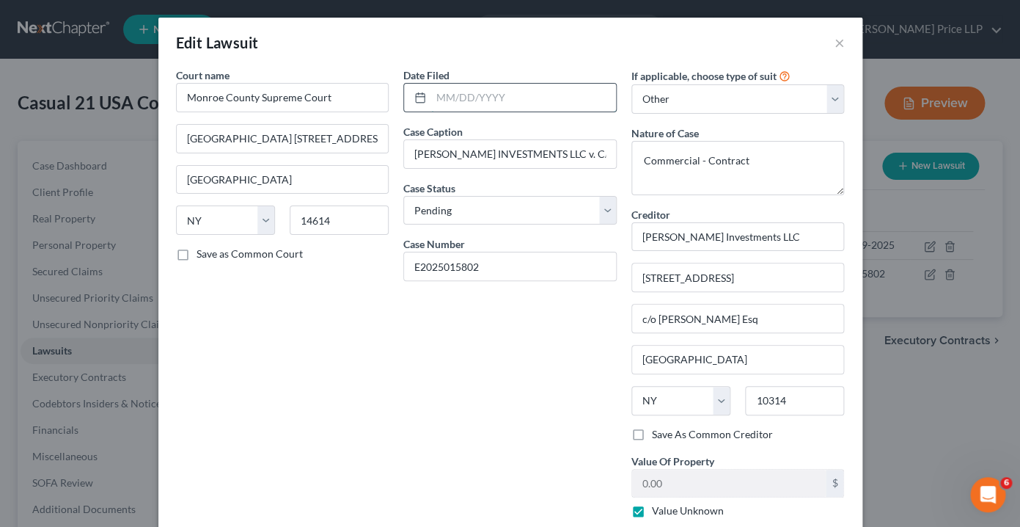
click at [462, 103] on input "text" at bounding box center [523, 98] width 185 height 28
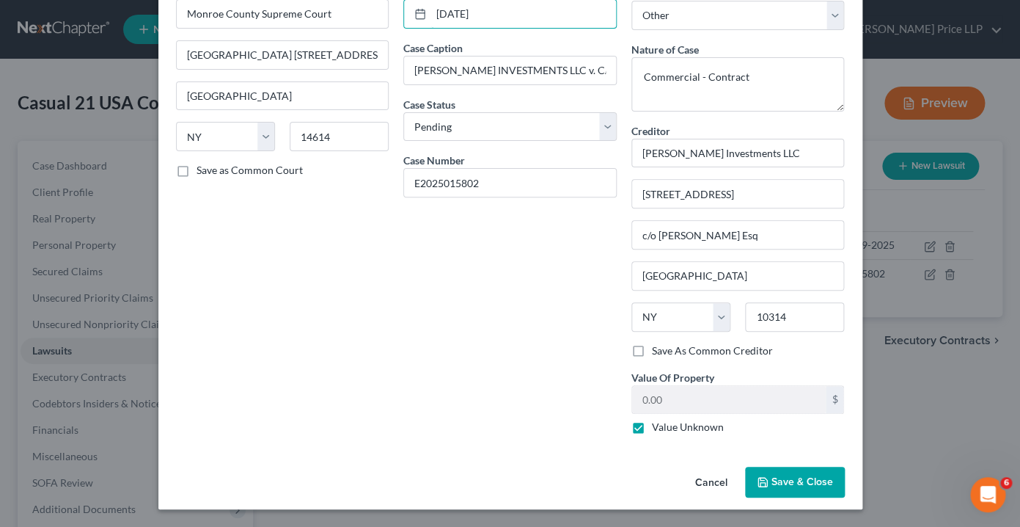
type input "[DATE]"
click at [805, 483] on span "Save & Close" at bounding box center [803, 481] width 62 height 12
